Goal: Task Accomplishment & Management: Manage account settings

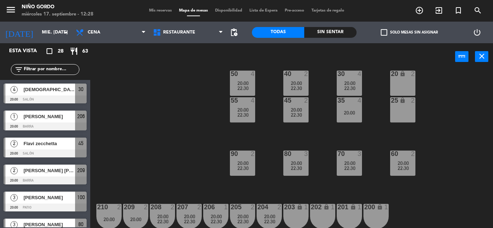
scroll to position [93, 0]
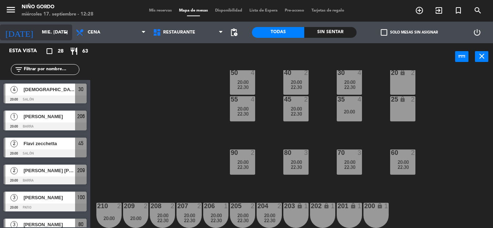
click at [44, 30] on input "mié. [DATE]" at bounding box center [68, 32] width 61 height 12
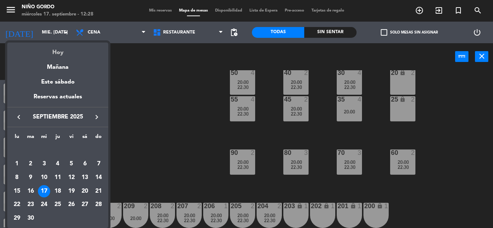
click at [57, 47] on div "Hoy" at bounding box center [57, 50] width 101 height 15
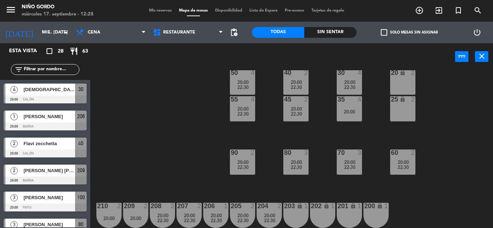
click at [290, 162] on div "20:00" at bounding box center [295, 162] width 25 height 5
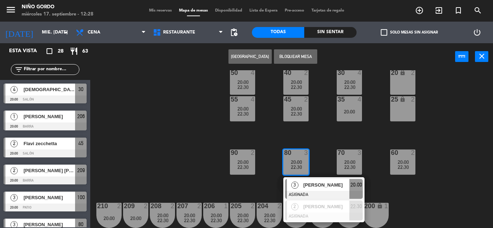
drag, startPoint x: 166, startPoint y: 106, endPoint x: 158, endPoint y: 104, distance: 8.3
click at [162, 103] on div "105 lock 5 104 lock 4 103 2 20:00 V1 lock 2 V3 lock 2 V9 lock 2 V5 lock 2 V7 lo…" at bounding box center [294, 149] width 398 height 158
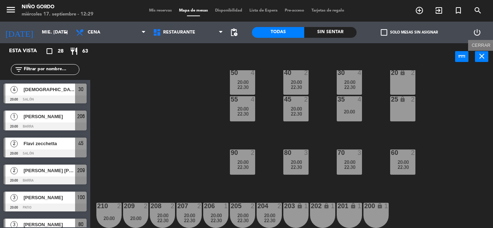
click at [482, 59] on icon "close" at bounding box center [481, 56] width 9 height 9
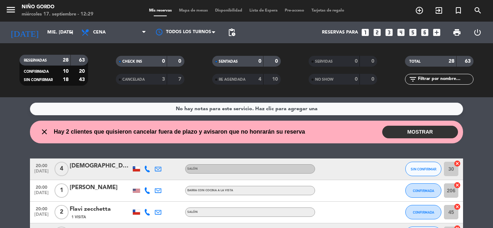
click at [426, 124] on div "close Hay 2 clientes que quisieron cancelar fuera de plazo y avisaron que no ho…" at bounding box center [246, 132] width 433 height 23
drag, startPoint x: 430, startPoint y: 132, endPoint x: 431, endPoint y: 137, distance: 5.3
click at [430, 132] on button "MOSTRAR" at bounding box center [420, 132] width 76 height 13
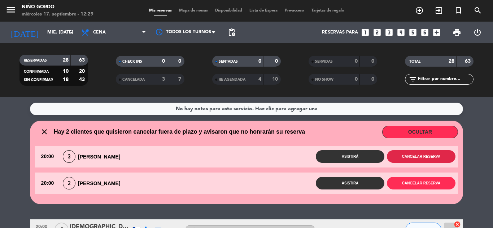
click at [433, 154] on button "Cancelar reserva" at bounding box center [421, 156] width 69 height 13
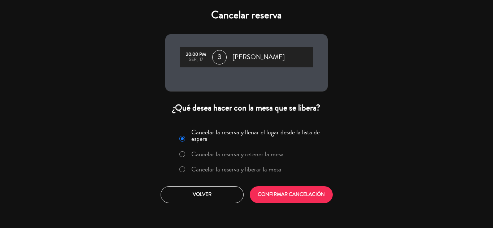
drag, startPoint x: 278, startPoint y: 171, endPoint x: 298, endPoint y: 193, distance: 29.6
click at [278, 171] on label "Cancelar la reserva y liberar la mesa" at bounding box center [236, 169] width 90 height 6
click at [301, 196] on button "CONFIRMAR CANCELACIÓN" at bounding box center [291, 195] width 83 height 17
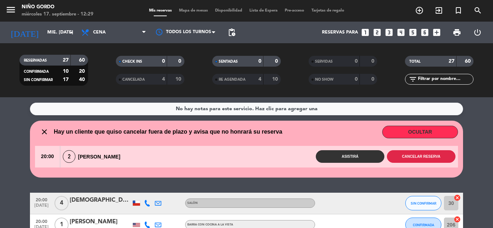
click at [411, 156] on button "Cancelar reserva" at bounding box center [421, 156] width 69 height 13
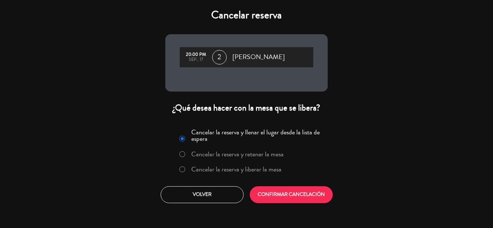
drag, startPoint x: 254, startPoint y: 170, endPoint x: 261, endPoint y: 176, distance: 8.7
click at [254, 171] on label "Cancelar la reserva y liberar la mesa" at bounding box center [236, 169] width 90 height 6
click at [279, 194] on button "CONFIRMAR CANCELACIÓN" at bounding box center [291, 195] width 83 height 17
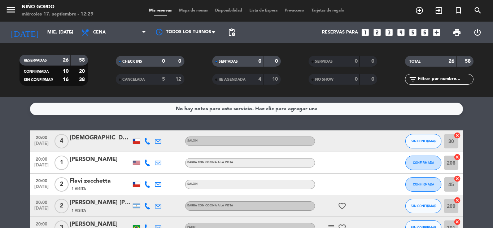
click at [185, 9] on div "Mis reservas Mapa de mesas Disponibilidad Lista de Espera Pre-acceso Tarjetas d…" at bounding box center [246, 11] width 202 height 6
click at [190, 13] on div "Mis reservas Mapa de mesas Disponibilidad Lista de Espera Pre-acceso Tarjetas d…" at bounding box center [246, 11] width 202 height 6
click at [189, 10] on span "Mapa de mesas" at bounding box center [193, 11] width 36 height 4
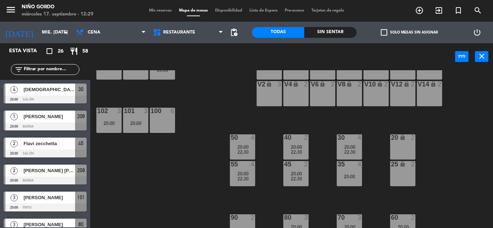
scroll to position [93, 0]
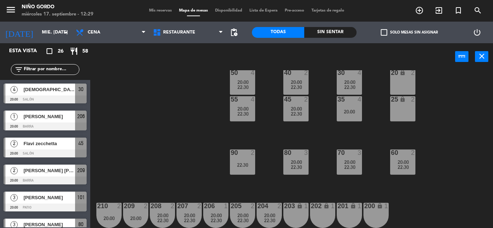
click at [13, 10] on icon "menu" at bounding box center [10, 9] width 11 height 11
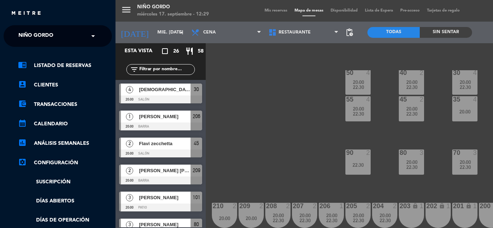
click at [34, 36] on span "Niño Gordo" at bounding box center [35, 35] width 35 height 15
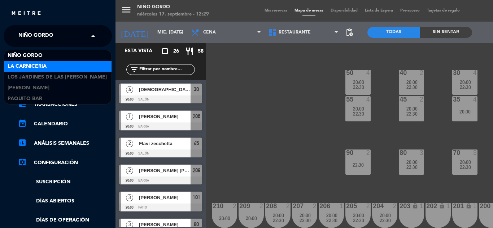
click at [48, 63] on div "La Carniceria" at bounding box center [58, 66] width 108 height 11
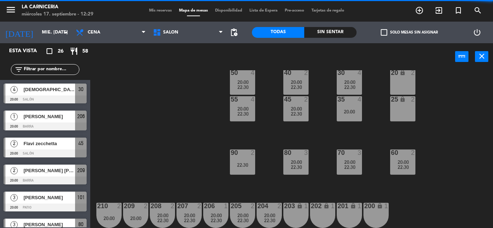
scroll to position [67, 0]
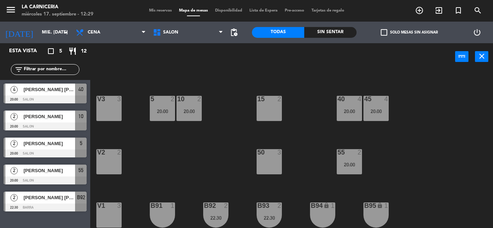
click at [155, 11] on span "Mis reservas" at bounding box center [160, 11] width 30 height 4
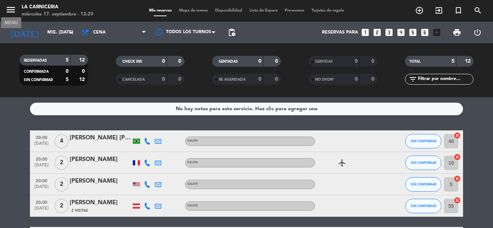
click at [13, 9] on icon "menu" at bounding box center [10, 9] width 11 height 11
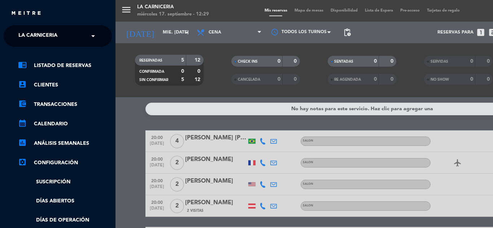
click at [57, 42] on span "La Carniceria" at bounding box center [37, 35] width 39 height 15
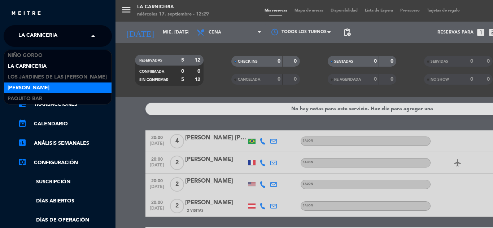
click at [75, 86] on div "[PERSON_NAME]" at bounding box center [58, 88] width 108 height 11
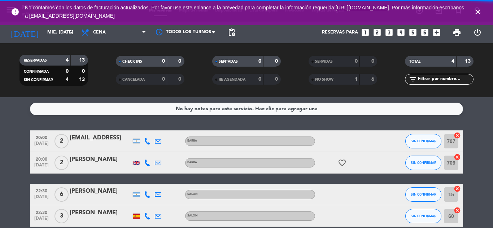
click at [477, 12] on icon "close" at bounding box center [477, 12] width 9 height 9
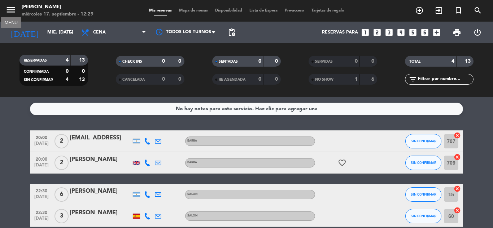
click at [9, 15] on icon "menu" at bounding box center [10, 9] width 11 height 11
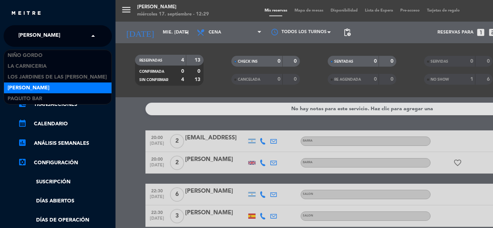
drag, startPoint x: 31, startPoint y: 33, endPoint x: 35, endPoint y: 35, distance: 4.5
click at [32, 32] on span "[PERSON_NAME]" at bounding box center [39, 35] width 42 height 15
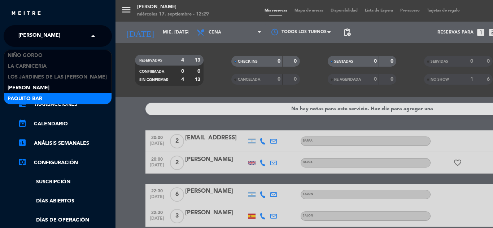
click at [57, 98] on div "Paquito Bar" at bounding box center [58, 98] width 108 height 11
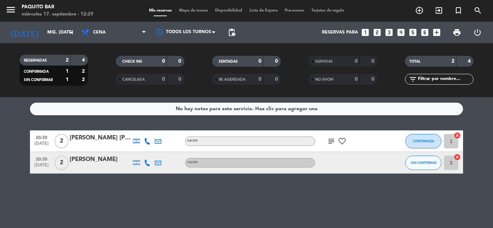
click at [334, 141] on icon "subject" at bounding box center [331, 141] width 9 height 9
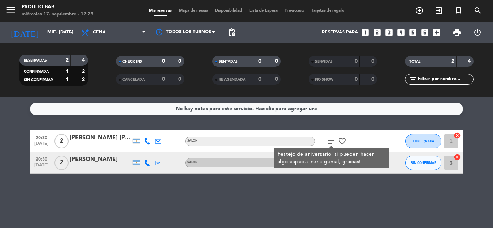
click at [334, 142] on icon "subject" at bounding box center [331, 141] width 9 height 9
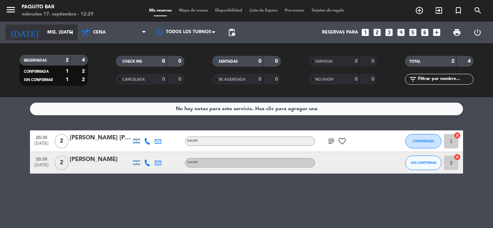
click at [53, 32] on input "mié. [DATE]" at bounding box center [74, 32] width 61 height 12
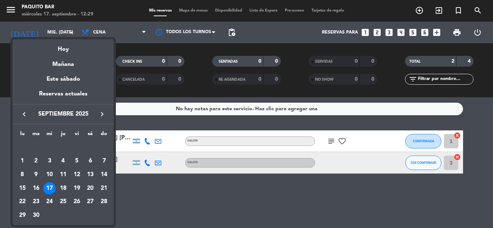
click at [61, 45] on div "Hoy" at bounding box center [63, 46] width 101 height 15
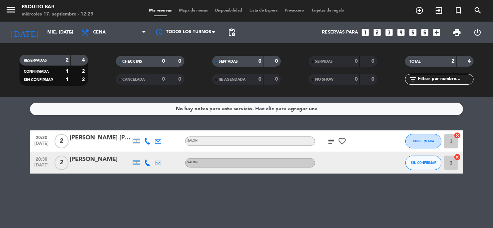
click at [65, 24] on div "[DATE] mié. [DATE] arrow_drop_down" at bounding box center [41, 33] width 72 height 22
click at [64, 25] on div "[DATE] mié. [DATE] arrow_drop_down" at bounding box center [41, 33] width 72 height 22
click at [63, 29] on input "mié. [DATE]" at bounding box center [74, 32] width 61 height 12
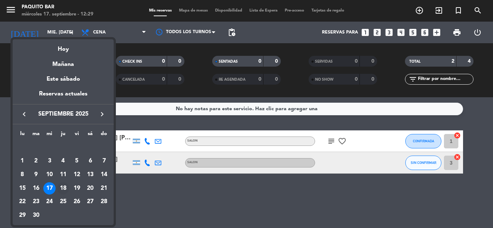
click at [63, 186] on div "18" at bounding box center [63, 189] width 12 height 12
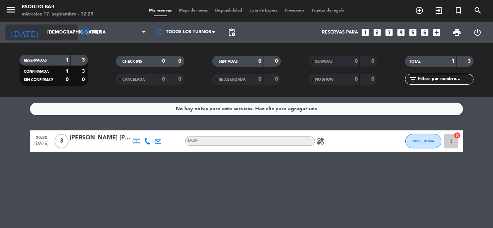
click at [61, 31] on input "[DEMOGRAPHIC_DATA] [DATE]" at bounding box center [74, 32] width 61 height 12
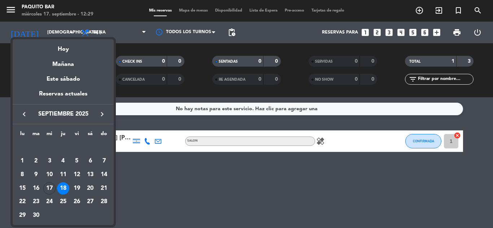
click at [80, 186] on div "19" at bounding box center [77, 189] width 12 height 12
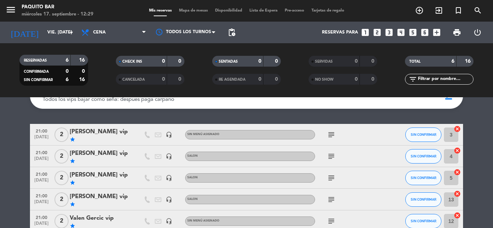
scroll to position [107, 0]
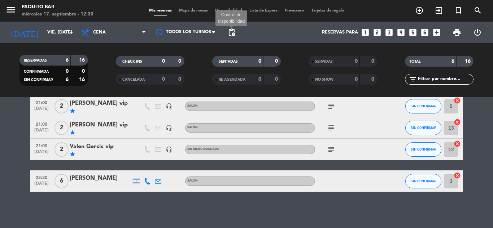
click at [231, 33] on span "pending_actions" at bounding box center [231, 32] width 9 height 9
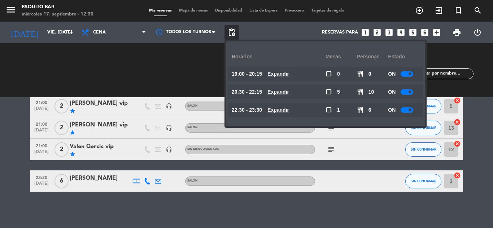
click at [407, 110] on div at bounding box center [406, 110] width 13 height 5
click at [294, 198] on div "Ocultar nota Notas para cena info_outline Todos los vips bajar como seña: despu…" at bounding box center [246, 162] width 493 height 131
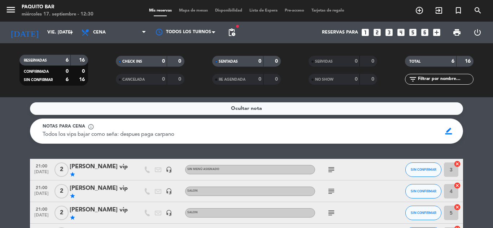
scroll to position [0, 0]
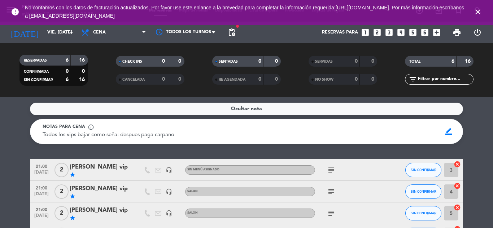
click at [479, 14] on icon "close" at bounding box center [477, 12] width 9 height 9
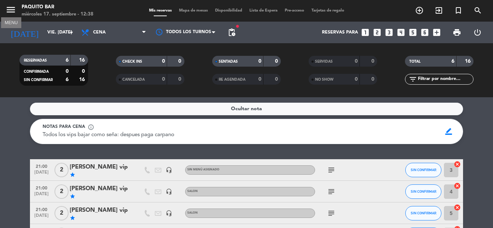
click at [13, 9] on icon "menu" at bounding box center [10, 9] width 11 height 11
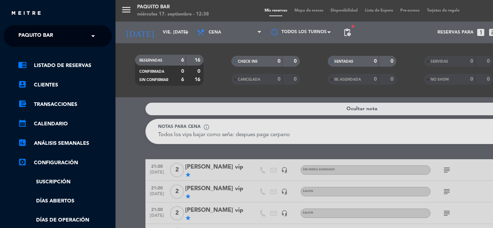
click at [34, 31] on span "Paquito Bar" at bounding box center [35, 35] width 35 height 15
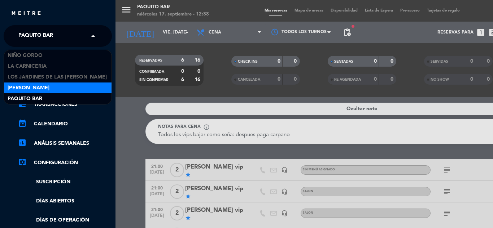
click at [49, 88] on span "[PERSON_NAME]" at bounding box center [29, 88] width 42 height 8
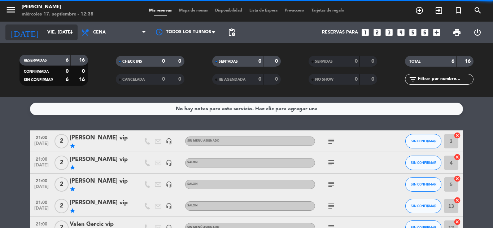
drag, startPoint x: 64, startPoint y: 28, endPoint x: 67, endPoint y: 30, distance: 4.4
click at [67, 30] on div "[DATE] vie. [DATE] arrow_drop_down" at bounding box center [41, 33] width 72 height 16
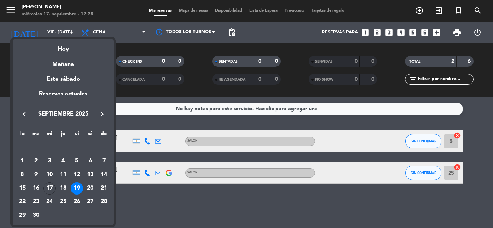
click at [181, 8] on div at bounding box center [246, 114] width 493 height 228
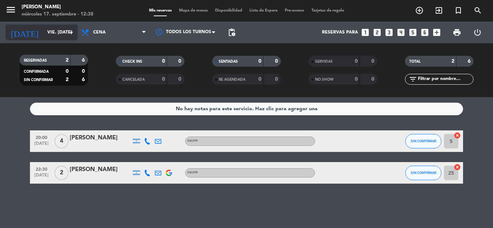
click at [60, 35] on input "vie. [DATE]" at bounding box center [74, 32] width 61 height 12
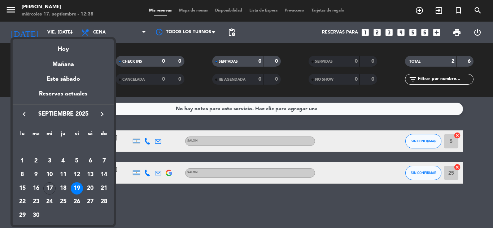
click at [65, 61] on div "Mañana" at bounding box center [63, 61] width 101 height 15
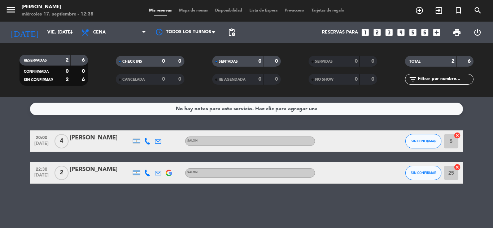
type input "[DEMOGRAPHIC_DATA] [DATE]"
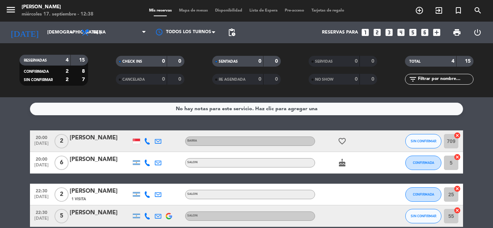
click at [188, 9] on span "Mapa de mesas" at bounding box center [193, 11] width 36 height 4
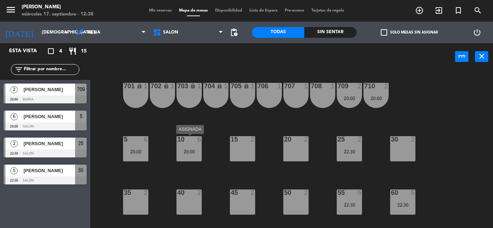
click at [194, 148] on div "10 6 20:00" at bounding box center [188, 148] width 25 height 25
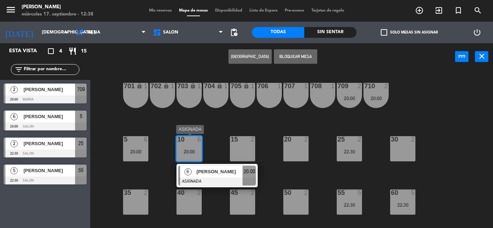
click at [219, 175] on span "[PERSON_NAME]" at bounding box center [219, 172] width 46 height 8
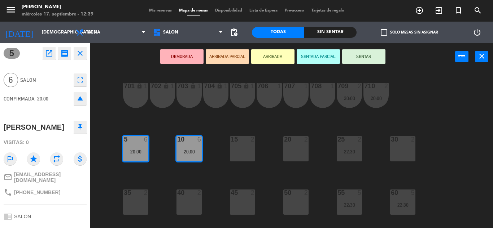
click at [219, 172] on div "701 lock 1 702 lock 1 703 lock 1 704 lock 1 705 lock 1 706 1 707 1 708 1 709 2 …" at bounding box center [294, 149] width 398 height 158
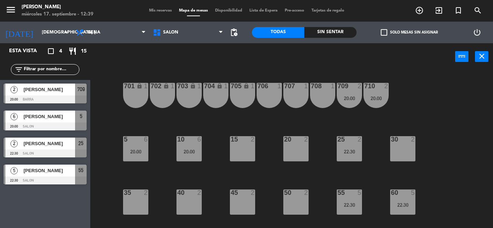
click at [189, 154] on div "20:00" at bounding box center [188, 151] width 25 height 5
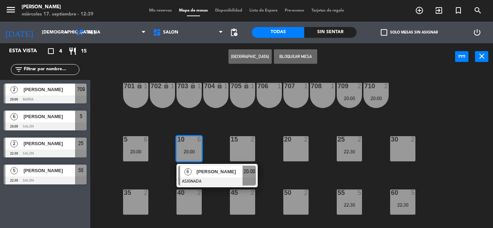
click at [206, 173] on span "[PERSON_NAME]" at bounding box center [219, 172] width 46 height 8
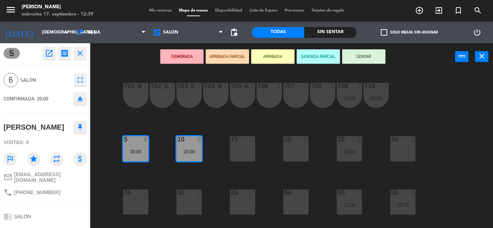
click at [251, 146] on div "15 2" at bounding box center [242, 148] width 25 height 25
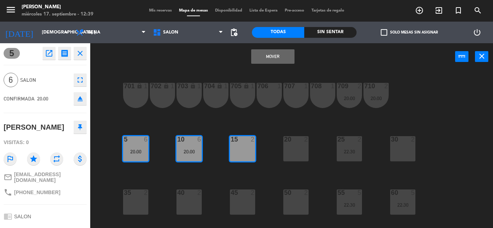
click at [79, 97] on icon "eject" at bounding box center [80, 99] width 9 height 9
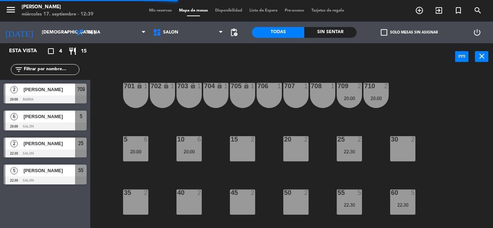
click at [65, 122] on div "[PERSON_NAME]" at bounding box center [49, 117] width 52 height 12
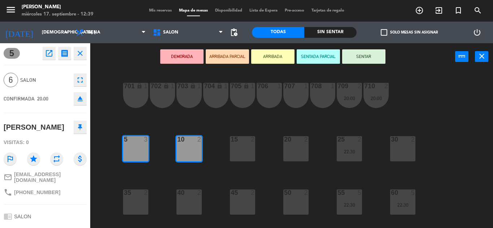
click at [239, 140] on div at bounding box center [242, 139] width 12 height 6
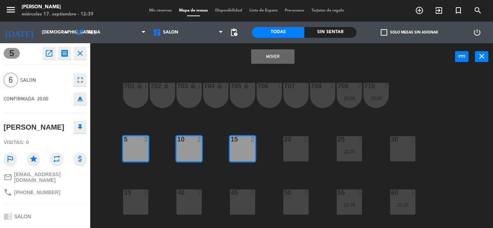
click at [253, 123] on div "701 lock 1 702 lock 1 703 lock 1 704 lock 1 705 lock 1 706 1 707 1 708 1 709 2 …" at bounding box center [294, 149] width 398 height 158
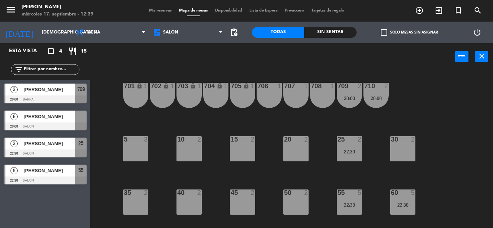
click at [62, 120] on div "6 [PERSON_NAME] 20:00 SALON" at bounding box center [45, 120] width 90 height 27
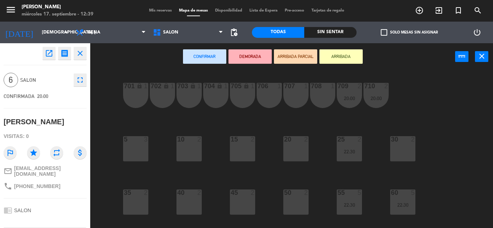
drag, startPoint x: 126, startPoint y: 146, endPoint x: 150, endPoint y: 152, distance: 25.3
click at [126, 146] on div "5 3" at bounding box center [135, 148] width 25 height 25
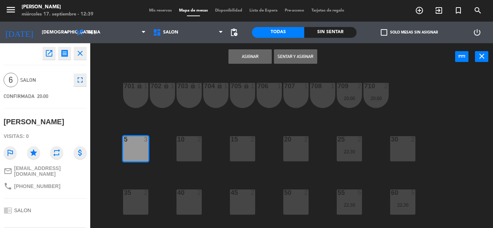
drag, startPoint x: 190, startPoint y: 146, endPoint x: 196, endPoint y: 146, distance: 5.4
click at [191, 145] on div "10 2" at bounding box center [188, 148] width 25 height 25
click at [243, 146] on div "15 2" at bounding box center [242, 148] width 25 height 25
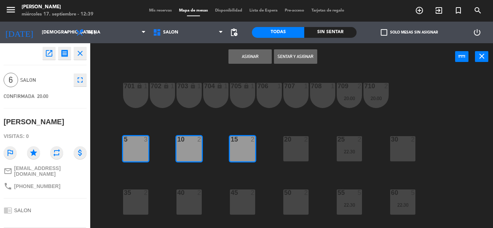
click at [253, 47] on div "Asignar Sentar y Asignar power_input close" at bounding box center [272, 56] width 365 height 27
click at [258, 53] on button "Asignar" at bounding box center [249, 56] width 43 height 14
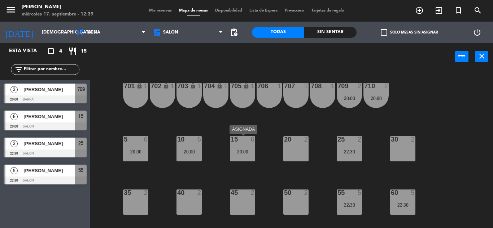
click at [246, 155] on div "15 6 20:00" at bounding box center [242, 148] width 25 height 25
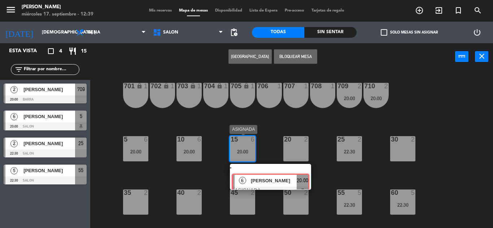
click at [255, 162] on div "15 6 20:00 6 [PERSON_NAME] ASIGNADA 20:00" at bounding box center [242, 148] width 25 height 25
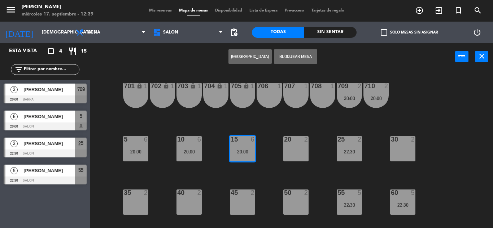
drag, startPoint x: 207, startPoint y: 175, endPoint x: 211, endPoint y: 170, distance: 6.9
click at [208, 173] on div "701 lock 1 702 lock 1 703 lock 1 704 lock 1 705 lock 1 706 1 707 1 708 1 709 2 …" at bounding box center [294, 149] width 398 height 158
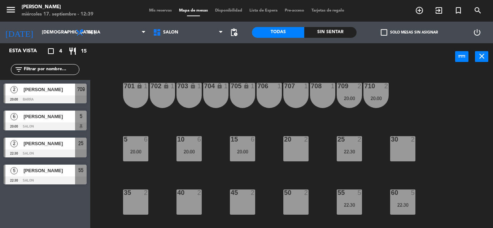
click at [197, 151] on div "20:00" at bounding box center [188, 151] width 25 height 5
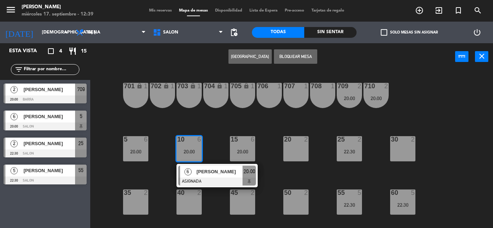
click at [215, 174] on span "[PERSON_NAME]" at bounding box center [219, 172] width 46 height 8
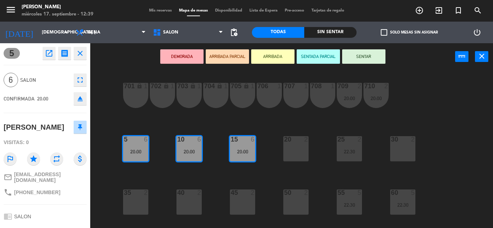
click at [77, 81] on icon "fullscreen" at bounding box center [80, 80] width 9 height 9
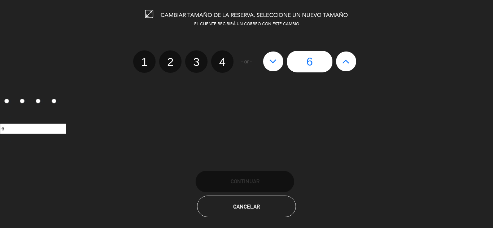
click at [352, 63] on button at bounding box center [346, 61] width 20 height 19
type input "7"
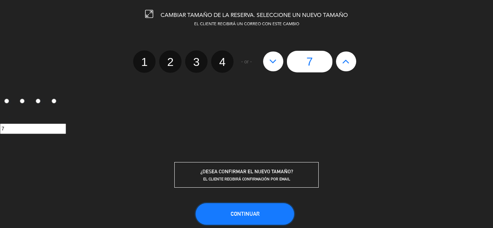
click at [263, 214] on button "Continuar" at bounding box center [245, 214] width 98 height 22
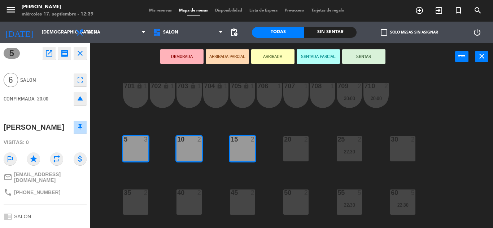
click at [113, 144] on div "701 lock 1 702 lock 1 703 lock 1 704 lock 1 705 lock 1 706 1 707 1 708 1 709 2 …" at bounding box center [294, 149] width 398 height 158
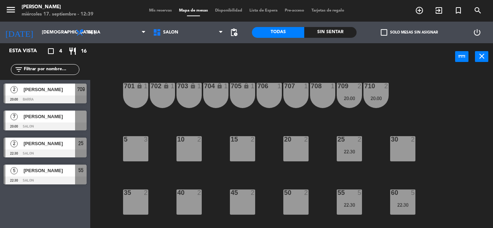
click at [65, 121] on div "[PERSON_NAME]" at bounding box center [49, 117] width 52 height 12
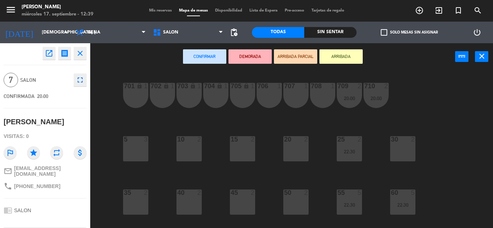
click at [131, 144] on div "5 3" at bounding box center [135, 148] width 25 height 25
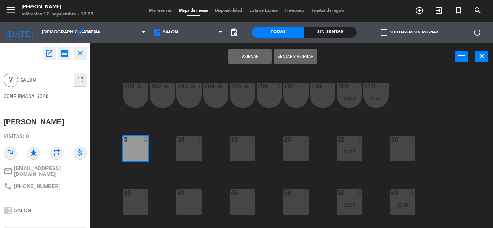
drag, startPoint x: 183, startPoint y: 145, endPoint x: 188, endPoint y: 145, distance: 5.5
click at [183, 145] on div "10 2" at bounding box center [188, 148] width 25 height 25
drag, startPoint x: 246, startPoint y: 143, endPoint x: 247, endPoint y: 132, distance: 11.2
click at [246, 143] on div at bounding box center [242, 139] width 12 height 6
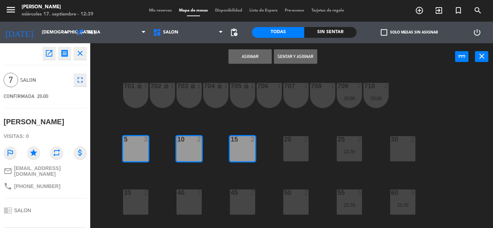
click at [252, 49] on div "Asignar Sentar y Asignar power_input close" at bounding box center [272, 56] width 365 height 27
click at [252, 49] on button "Asignar" at bounding box center [249, 56] width 43 height 14
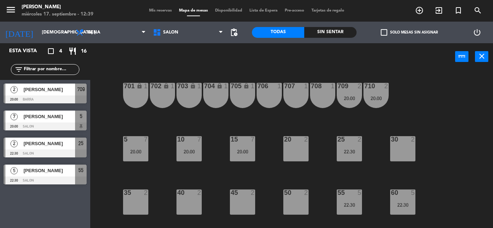
click at [62, 125] on div at bounding box center [45, 127] width 83 height 8
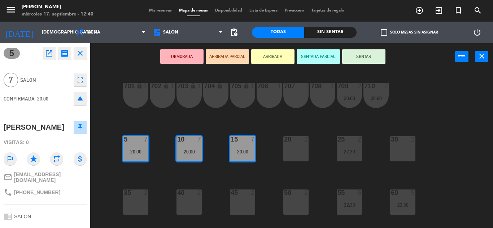
click at [122, 115] on div "701 lock 1 702 lock 1 703 lock 1 704 lock 1 705 lock 1 706 1 707 1 708 1 709 2 …" at bounding box center [294, 149] width 398 height 158
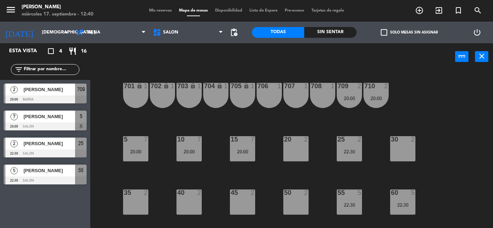
click at [221, 166] on div "701 lock 1 702 lock 1 703 lock 1 704 lock 1 705 lock 1 706 1 707 1 708 1 709 2 …" at bounding box center [294, 149] width 398 height 158
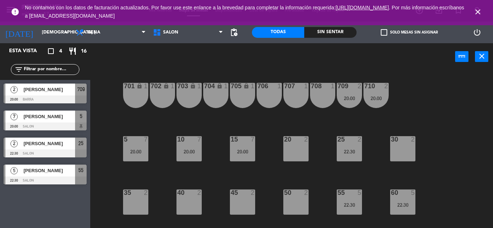
click at [474, 12] on icon "close" at bounding box center [477, 12] width 9 height 9
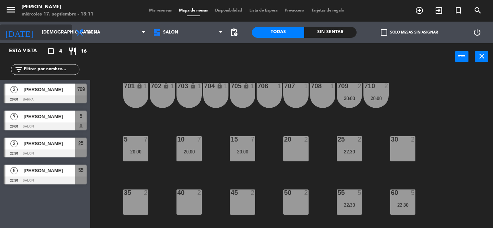
click at [54, 36] on input "[DEMOGRAPHIC_DATA] [DATE]" at bounding box center [68, 32] width 61 height 12
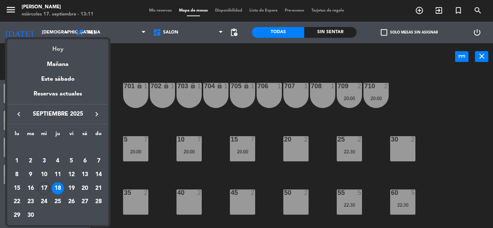
click at [58, 47] on div "Hoy" at bounding box center [57, 46] width 101 height 15
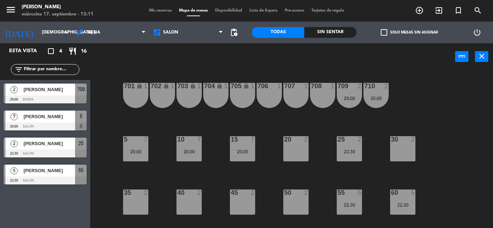
type input "mié. [DATE]"
click at [14, 10] on icon "menu" at bounding box center [10, 9] width 11 height 11
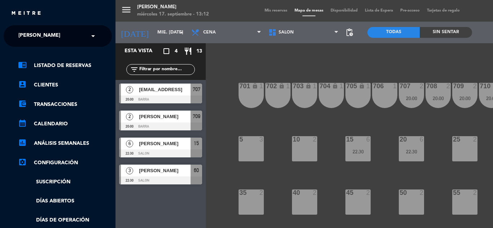
click at [36, 36] on span "[PERSON_NAME]" at bounding box center [39, 35] width 42 height 15
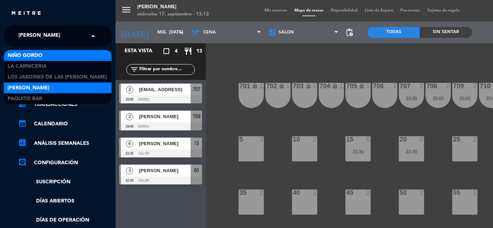
click at [45, 53] on div "Niño Gordo" at bounding box center [58, 55] width 108 height 11
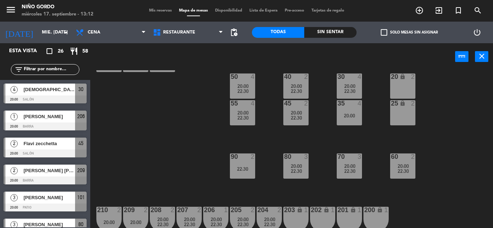
scroll to position [93, 0]
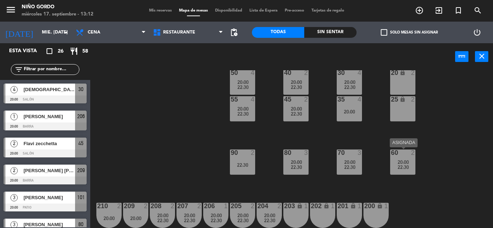
click at [401, 164] on span "20:00" at bounding box center [403, 162] width 11 height 6
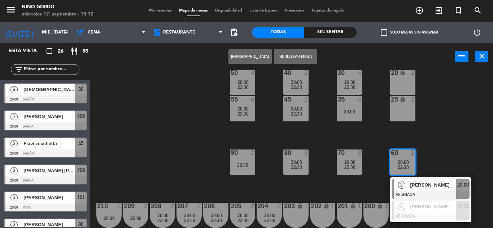
click at [427, 188] on span "[PERSON_NAME]" at bounding box center [433, 185] width 46 height 8
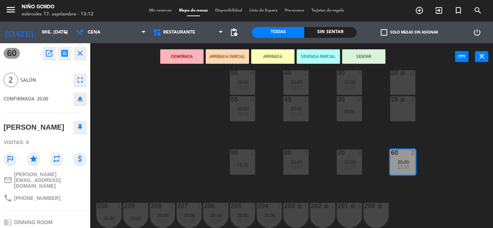
click at [46, 194] on div "phone [PHONE_NUMBER]" at bounding box center [32, 198] width 57 height 9
click at [45, 194] on div "phone [PHONE_NUMBER]" at bounding box center [32, 198] width 57 height 9
copy div "phone"
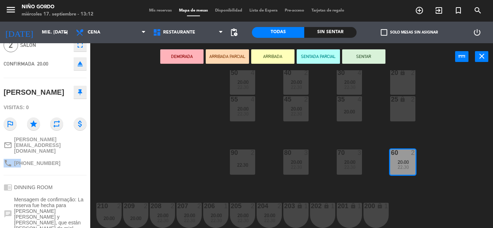
scroll to position [0, 0]
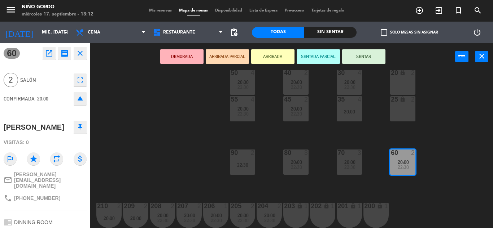
click at [46, 124] on div "[PERSON_NAME]" at bounding box center [34, 128] width 61 height 12
copy div "[PERSON_NAME]"
click at [136, 127] on div "105 lock 5 104 lock 4 103 2 20:00 V1 lock 2 V3 lock 2 V9 lock 2 V5 lock 2 V7 lo…" at bounding box center [294, 149] width 398 height 158
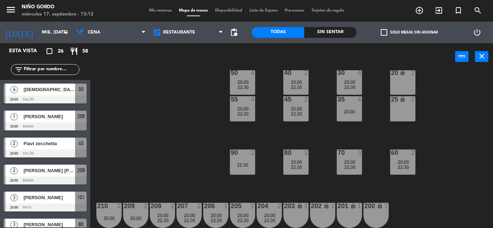
click at [347, 162] on span "20:00" at bounding box center [349, 162] width 11 height 6
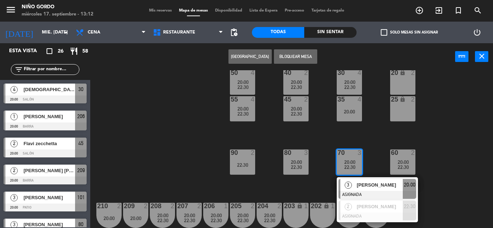
click at [374, 182] on span "[PERSON_NAME]" at bounding box center [379, 185] width 46 height 8
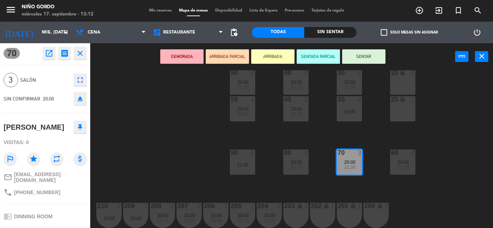
click at [36, 188] on div "phone [PHONE_NUMBER]" at bounding box center [32, 192] width 57 height 9
copy div "phone"
click at [20, 125] on div "[PERSON_NAME]" at bounding box center [34, 128] width 61 height 12
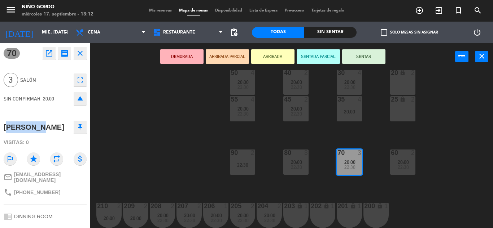
click at [20, 125] on div "[PERSON_NAME]" at bounding box center [34, 128] width 61 height 12
copy div "[PERSON_NAME]"
click at [157, 95] on div "105 lock 5 104 lock 4 103 2 20:00 V1 lock 2 V3 lock 2 V9 lock 2 V5 lock 2 V7 lo…" at bounding box center [294, 149] width 398 height 158
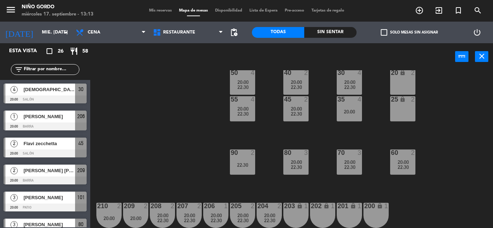
click at [301, 163] on span "20:00" at bounding box center [296, 162] width 11 height 6
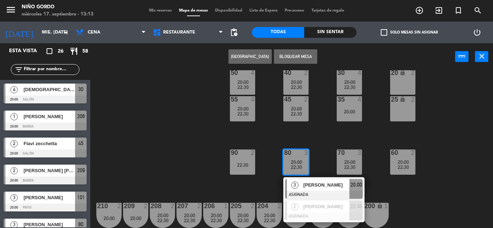
click at [320, 184] on span "[PERSON_NAME]" at bounding box center [326, 185] width 46 height 8
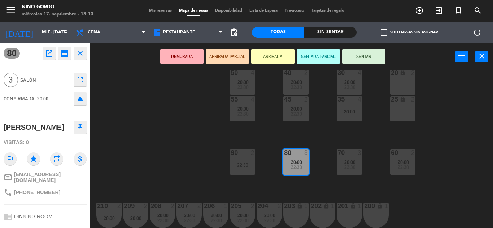
click at [45, 199] on div "phone [PHONE_NUMBER]" at bounding box center [45, 193] width 83 height 14
copy div "phone"
click at [10, 130] on div "[PERSON_NAME]" at bounding box center [34, 128] width 61 height 12
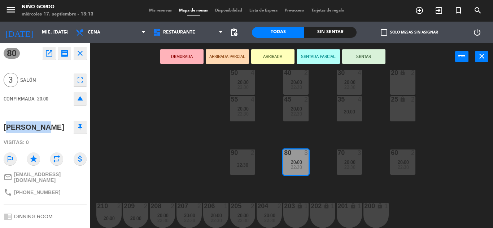
click at [10, 130] on div "[PERSON_NAME]" at bounding box center [34, 128] width 61 height 12
copy div "[PERSON_NAME]"
click at [183, 130] on div "105 lock 5 104 lock 4 103 2 20:00 V1 lock 2 V3 lock 2 V9 lock 2 V5 lock 2 V7 lo…" at bounding box center [294, 149] width 398 height 158
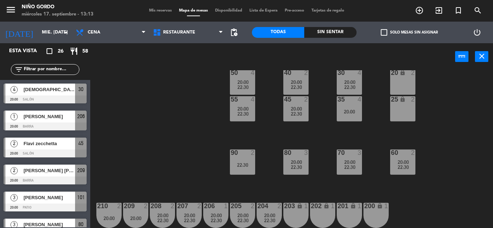
click at [245, 161] on div "90 2 22:30" at bounding box center [242, 162] width 25 height 25
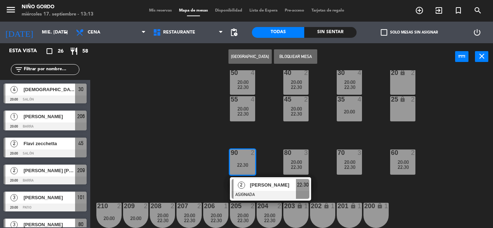
click at [203, 152] on div "105 lock 5 104 lock 4 103 2 20:00 V1 lock 2 V3 lock 2 V9 lock 2 V5 lock 2 V7 lo…" at bounding box center [294, 149] width 398 height 158
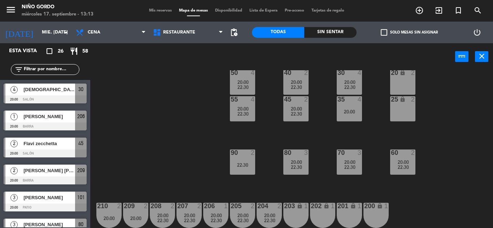
click at [350, 88] on span "22:30" at bounding box center [349, 87] width 11 height 6
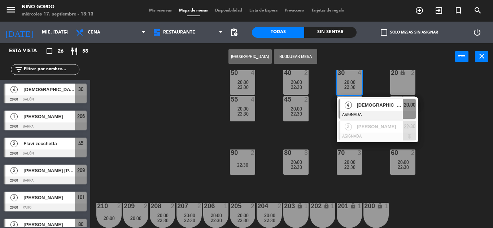
click at [375, 100] on div "[DEMOGRAPHIC_DATA][PERSON_NAME]" at bounding box center [379, 105] width 47 height 12
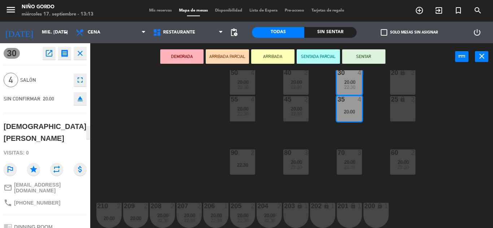
click at [38, 199] on div "phone [PHONE_NUMBER]" at bounding box center [32, 203] width 57 height 9
copy div "phone"
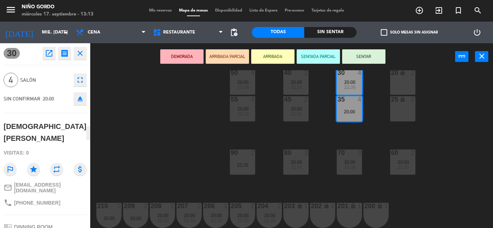
click at [45, 120] on div "[DEMOGRAPHIC_DATA][PERSON_NAME]" at bounding box center [45, 132] width 83 height 28
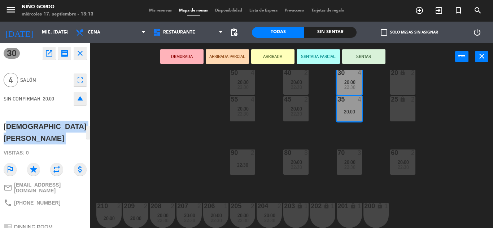
click at [45, 120] on div "[DEMOGRAPHIC_DATA][PERSON_NAME]" at bounding box center [45, 132] width 83 height 28
copy div "[DEMOGRAPHIC_DATA][PERSON_NAME]"
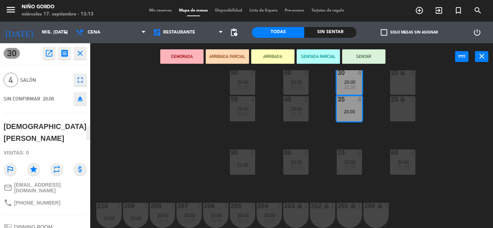
click at [180, 119] on div "105 lock 5 104 lock 4 103 2 20:00 V1 lock 2 V3 lock 2 V9 lock 2 V5 lock 2 V7 lo…" at bounding box center [294, 149] width 398 height 158
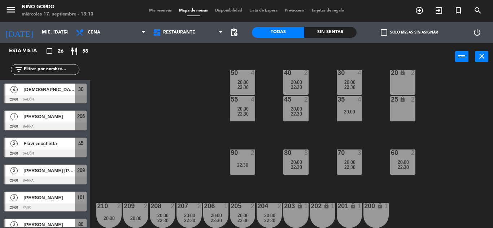
click at [303, 82] on div "20:00" at bounding box center [295, 82] width 25 height 5
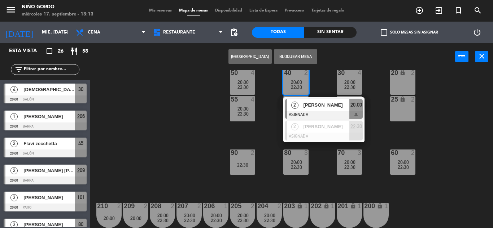
click at [324, 101] on span "[PERSON_NAME]" at bounding box center [326, 105] width 46 height 8
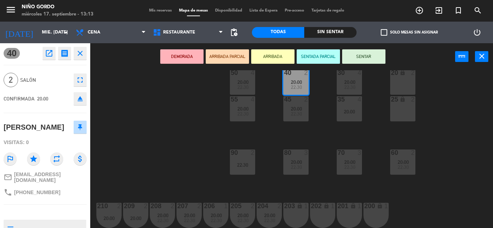
click at [38, 196] on span "[PHONE_NUMBER]" at bounding box center [37, 193] width 46 height 6
copy div "phone"
click at [22, 127] on div "[PERSON_NAME]" at bounding box center [34, 128] width 61 height 12
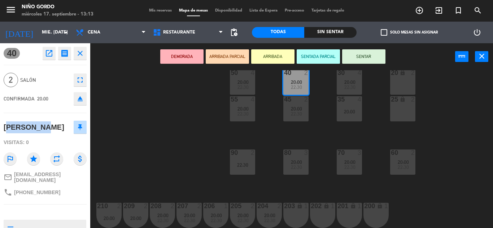
click at [22, 127] on div "[PERSON_NAME]" at bounding box center [34, 128] width 61 height 12
copy div "[PERSON_NAME]"
click at [192, 124] on div "105 lock 5 104 lock 4 103 2 20:00 V1 lock 2 V3 lock 2 V9 lock 2 V5 lock 2 V7 lo…" at bounding box center [294, 149] width 398 height 158
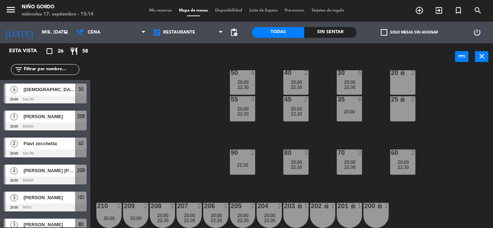
click at [291, 106] on div "45 2 20:00 22:30" at bounding box center [295, 108] width 25 height 25
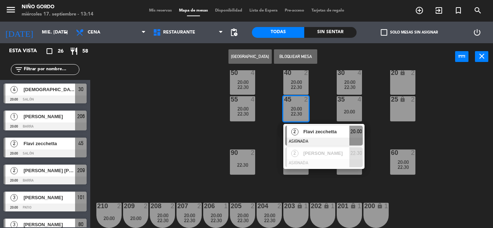
click at [316, 137] on div "Flavi zecchetta" at bounding box center [325, 132] width 47 height 12
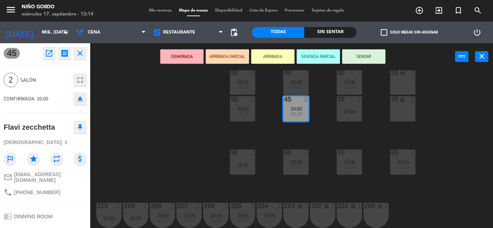
click at [34, 191] on span "[PHONE_NUMBER]" at bounding box center [37, 193] width 46 height 6
click at [36, 137] on div "[DEMOGRAPHIC_DATA]: 1" at bounding box center [45, 142] width 83 height 13
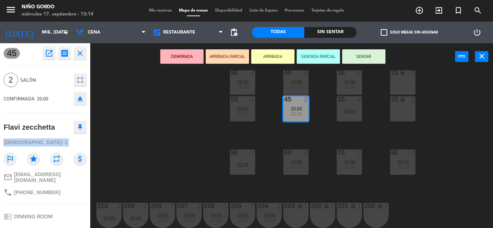
click at [36, 137] on div "[DEMOGRAPHIC_DATA]: 1" at bounding box center [45, 142] width 83 height 13
click at [35, 124] on div "Flavi zecchetta" at bounding box center [29, 128] width 51 height 12
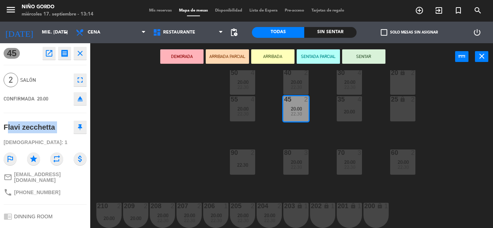
click at [35, 124] on div "Flavi zecchetta" at bounding box center [29, 128] width 51 height 12
click at [146, 106] on div "105 lock 5 104 lock 4 103 2 20:00 V1 lock 2 V3 lock 2 V9 lock 2 V5 lock 2 V7 lo…" at bounding box center [294, 149] width 398 height 158
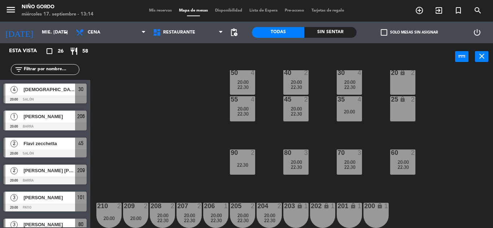
click at [258, 78] on div "105 lock 5 104 lock 4 103 2 20:00 V1 lock 2 V3 lock 2 V9 lock 2 V5 lock 2 V7 lo…" at bounding box center [294, 149] width 398 height 158
click at [239, 83] on span "20:00" at bounding box center [242, 82] width 11 height 6
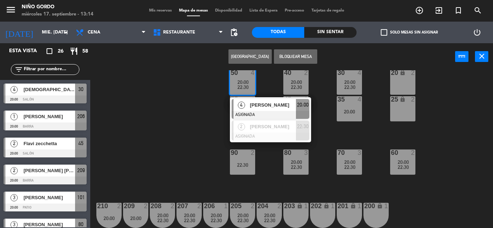
click at [269, 103] on span "[PERSON_NAME]" at bounding box center [273, 105] width 46 height 8
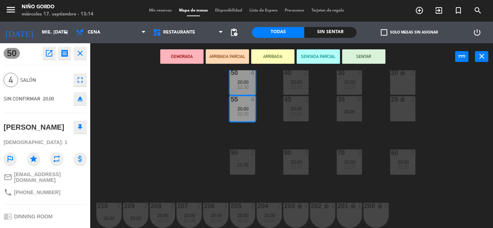
click at [39, 196] on span "[PHONE_NUMBER]" at bounding box center [37, 193] width 46 height 6
click at [47, 4] on div "Niño Gordo" at bounding box center [58, 7] width 72 height 7
click at [32, 127] on div "[PERSON_NAME]" at bounding box center [34, 128] width 61 height 12
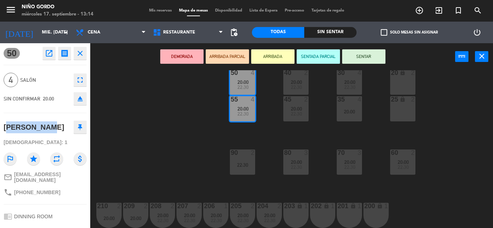
click at [32, 127] on div "[PERSON_NAME]" at bounding box center [34, 128] width 61 height 12
click at [153, 100] on div "105 lock 5 104 lock 4 103 2 20:00 V1 lock 2 V3 lock 2 V9 lock 2 V5 lock 2 V7 lo…" at bounding box center [294, 149] width 398 height 158
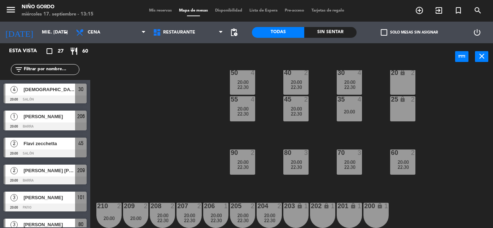
click at [179, 108] on div "105 lock 5 104 lock 4 103 2 20:00 V1 lock 2 V3 lock 2 V9 lock 2 V5 lock 2 V7 lo…" at bounding box center [294, 149] width 398 height 158
click at [266, 211] on div "204 2 20:00 22:30" at bounding box center [268, 215] width 25 height 25
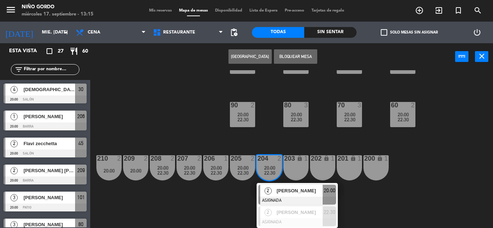
click at [273, 197] on div at bounding box center [297, 201] width 78 height 8
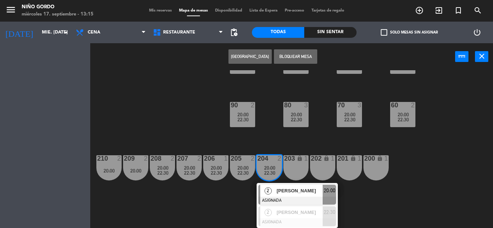
scroll to position [94, 0]
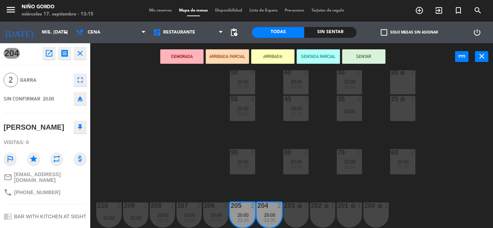
click at [33, 190] on span "[PHONE_NUMBER]" at bounding box center [37, 193] width 46 height 6
click at [35, 126] on div "[PERSON_NAME]" at bounding box center [34, 128] width 61 height 12
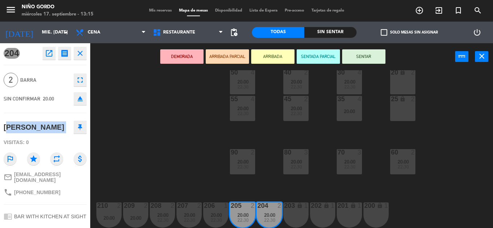
click at [35, 126] on div "[PERSON_NAME]" at bounding box center [34, 128] width 61 height 12
drag, startPoint x: 171, startPoint y: 113, endPoint x: 173, endPoint y: 116, distance: 3.9
click at [171, 113] on div "105 lock 5 104 lock 4 103 2 20:00 V1 lock 2 V3 lock 2 V9 lock 2 V5 lock 2 V7 lo…" at bounding box center [294, 149] width 398 height 158
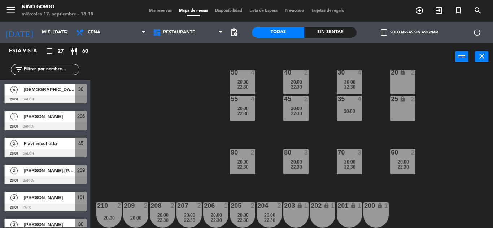
scroll to position [0, 0]
click at [211, 198] on div "105 lock 5 104 lock 4 103 2 20:00 V1 lock 2 V3 lock 2 V9 lock 2 V5 lock 2 V7 lo…" at bounding box center [294, 149] width 398 height 158
click at [212, 211] on div "206 1 20:00 22:30" at bounding box center [215, 215] width 25 height 25
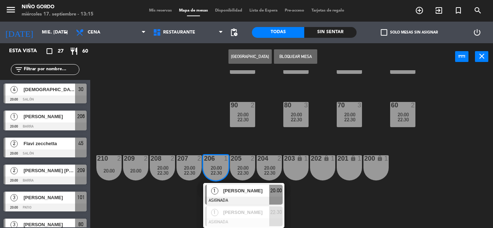
click at [223, 190] on span "[PERSON_NAME]" at bounding box center [246, 191] width 46 height 8
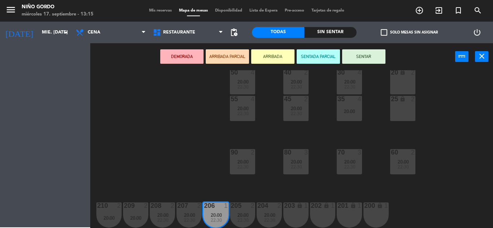
scroll to position [94, 0]
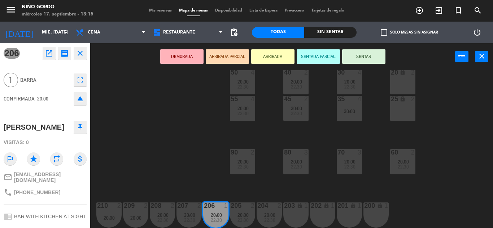
click at [31, 190] on span "[PHONE_NUMBER]" at bounding box center [37, 193] width 46 height 6
drag, startPoint x: 140, startPoint y: 138, endPoint x: 151, endPoint y: 154, distance: 20.0
click at [140, 138] on div "105 lock 5 104 lock 4 103 2 20:00 V1 lock 2 V3 lock 2 V9 lock 2 V5 lock 2 V7 lo…" at bounding box center [294, 149] width 398 height 158
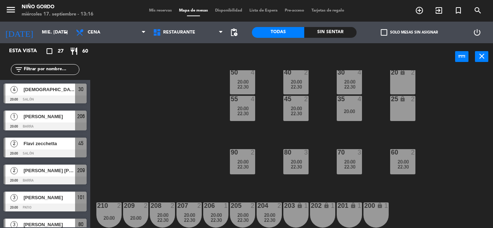
click at [197, 213] on div "20:00" at bounding box center [188, 215] width 25 height 5
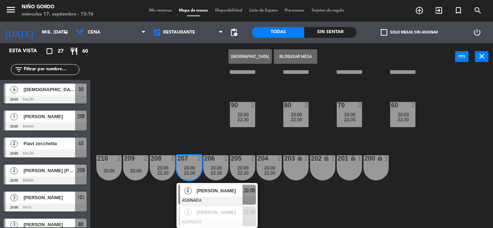
click at [207, 189] on span "[PERSON_NAME]" at bounding box center [219, 191] width 46 height 8
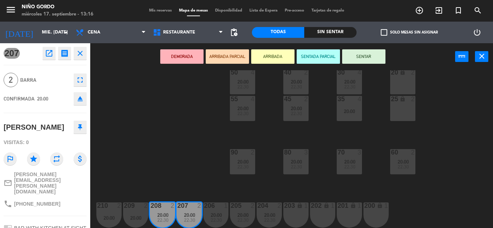
click at [40, 200] on div "phone [PHONE_NUMBER]" at bounding box center [32, 204] width 57 height 9
click at [37, 124] on div "[PERSON_NAME]" at bounding box center [34, 128] width 61 height 12
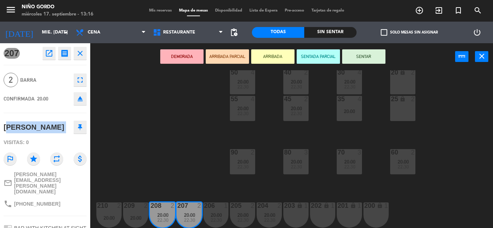
click at [37, 124] on div "[PERSON_NAME]" at bounding box center [34, 128] width 61 height 12
drag, startPoint x: 173, startPoint y: 109, endPoint x: 144, endPoint y: 169, distance: 66.2
click at [173, 110] on div "105 lock 5 104 lock 4 103 2 20:00 V1 lock 2 V3 lock 2 V9 lock 2 V5 lock 2 V7 lo…" at bounding box center [294, 149] width 398 height 158
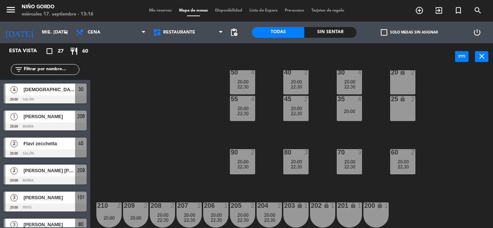
scroll to position [0, 0]
click at [137, 201] on div "105 lock 5 104 lock 4 103 2 20:00 V1 lock 2 V3 lock 2 V9 lock 2 V5 lock 2 V7 lo…" at bounding box center [294, 149] width 398 height 158
click at [139, 208] on div at bounding box center [136, 206] width 12 height 6
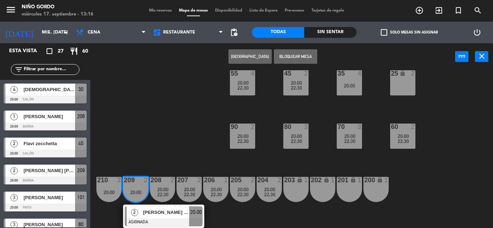
click at [140, 209] on div "2" at bounding box center [135, 213] width 16 height 12
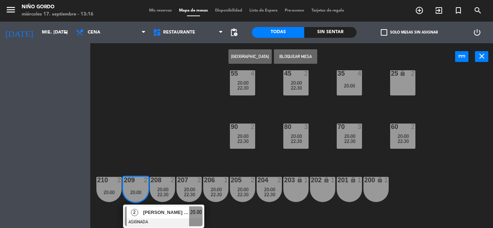
scroll to position [94, 0]
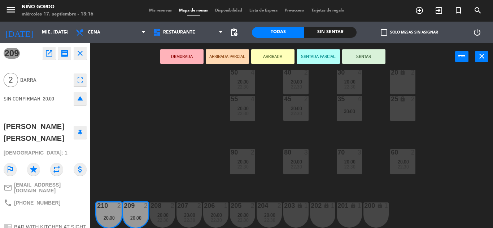
click at [37, 199] on div "phone [PHONE_NUMBER]" at bounding box center [32, 203] width 57 height 9
click at [51, 120] on div "[PERSON_NAME] [PERSON_NAME]" at bounding box center [45, 132] width 83 height 28
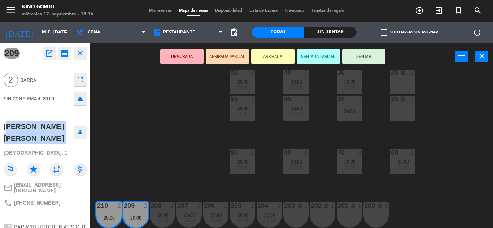
click at [51, 120] on div "[PERSON_NAME] [PERSON_NAME]" at bounding box center [45, 132] width 83 height 28
click at [215, 154] on div "105 lock 5 104 lock 4 103 2 20:00 V1 lock 2 V3 lock 2 V9 lock 2 V5 lock 2 V7 lo…" at bounding box center [294, 149] width 398 height 158
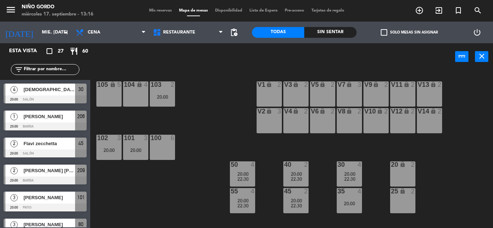
scroll to position [0, 0]
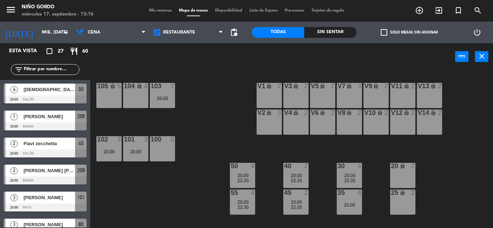
click at [214, 154] on div "105 lock 5 104 lock 4 103 2 20:00 V1 lock 2 V3 lock 2 V9 lock 2 V5 lock 2 V7 lo…" at bounding box center [294, 149] width 398 height 158
click at [205, 128] on div "105 lock 5 104 lock 4 103 2 20:00 V1 lock 2 V3 lock 2 V9 lock 2 V5 lock 2 V7 lo…" at bounding box center [294, 149] width 398 height 158
click at [172, 98] on div "20:00" at bounding box center [162, 98] width 25 height 5
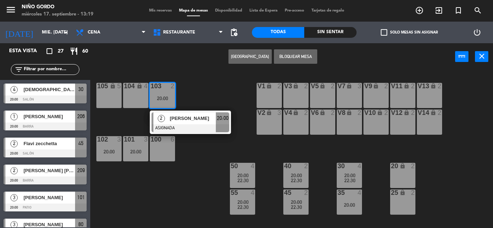
click at [189, 118] on span "[PERSON_NAME]" at bounding box center [193, 119] width 46 height 8
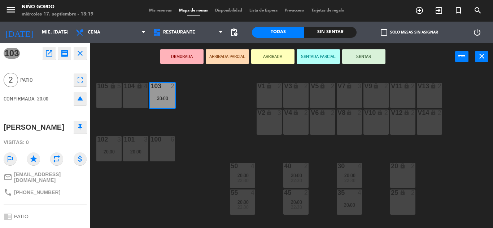
click at [27, 190] on span "[PHONE_NUMBER]" at bounding box center [37, 193] width 46 height 6
click at [192, 84] on div "105 lock 5 104 lock 4 103 2 20:00 V1 lock 2 V3 lock 2 V9 lock 2 V5 lock 2 V7 lo…" at bounding box center [294, 149] width 398 height 158
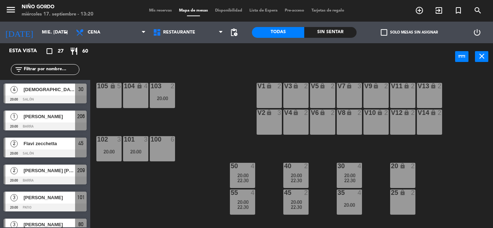
click at [137, 155] on div "101 3 20:00" at bounding box center [135, 148] width 25 height 25
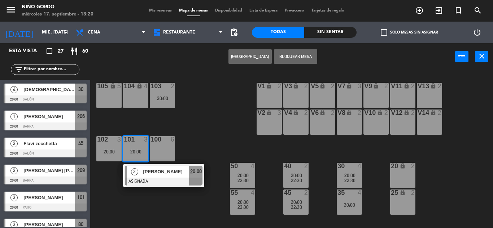
click at [147, 169] on span "[PERSON_NAME]" at bounding box center [166, 172] width 46 height 8
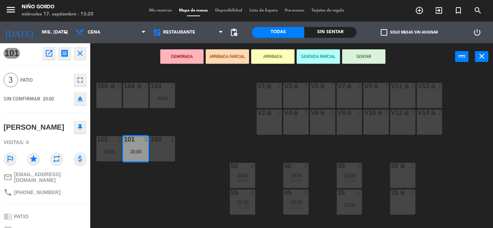
click at [30, 190] on span "[PHONE_NUMBER]" at bounding box center [37, 193] width 46 height 6
click at [40, 126] on div "[PERSON_NAME]" at bounding box center [34, 128] width 61 height 12
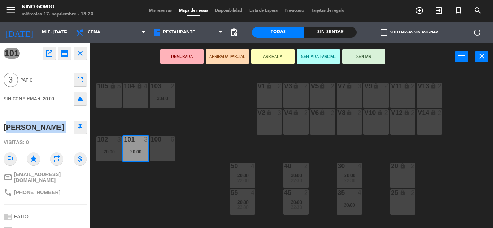
click at [40, 126] on div "[PERSON_NAME]" at bounding box center [34, 128] width 61 height 12
click at [232, 92] on div "105 lock 5 104 lock 4 103 2 20:00 V1 lock 2 V3 lock 2 V9 lock 2 V5 lock 2 V7 lo…" at bounding box center [294, 149] width 398 height 158
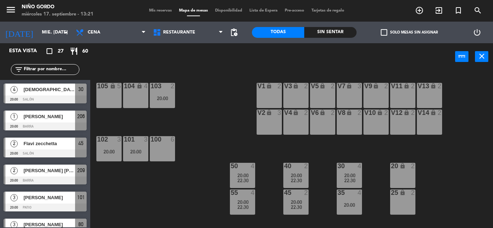
click at [65, 69] on input "text" at bounding box center [51, 70] width 56 height 8
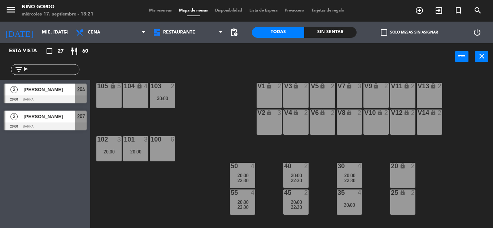
type input "j"
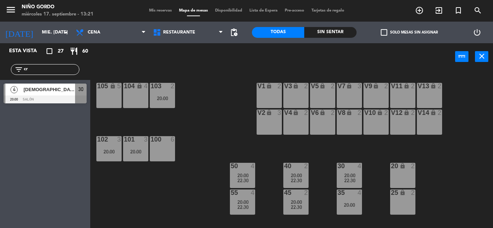
type input "cr"
click at [64, 88] on span "[DEMOGRAPHIC_DATA][PERSON_NAME]" at bounding box center [49, 90] width 52 height 8
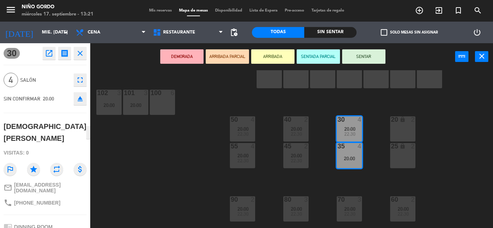
scroll to position [93, 0]
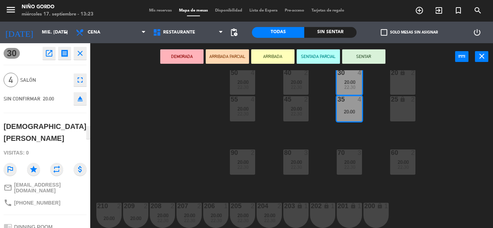
click at [179, 130] on div "105 lock 5 104 lock 4 103 2 20:00 V1 lock 2 V3 lock 2 V9 lock 2 V5 lock 2 V7 lo…" at bounding box center [294, 149] width 398 height 158
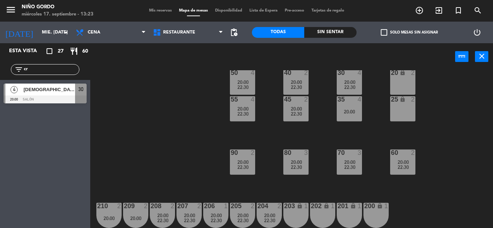
click at [58, 65] on div "filter_list cr" at bounding box center [45, 69] width 69 height 11
click at [59, 71] on input "cr" at bounding box center [51, 70] width 56 height 8
click at [180, 101] on div "105 lock 5 104 lock 4 103 2 20:00 V1 lock 2 V3 lock 2 V9 lock 2 V5 lock 2 V7 lo…" at bounding box center [294, 149] width 398 height 158
click at [74, 70] on input "cr" at bounding box center [51, 70] width 56 height 8
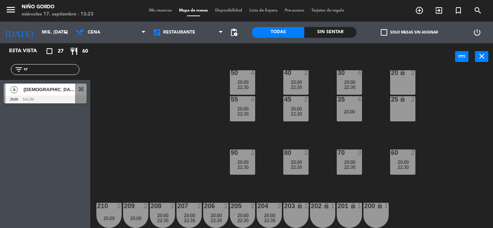
click at [74, 70] on input "cr" at bounding box center [51, 70] width 56 height 8
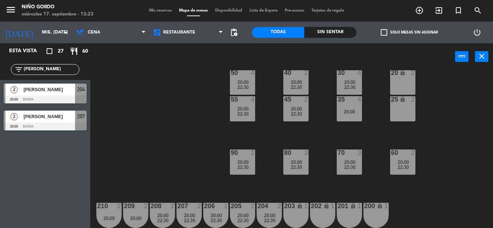
type input "[PERSON_NAME]"
click at [153, 136] on div "105 lock 5 104 lock 4 103 2 20:00 V1 lock 2 V3 lock 2 V9 lock 2 V5 lock 2 V7 lo…" at bounding box center [294, 149] width 398 height 158
click at [351, 106] on div "35 4 20:00" at bounding box center [349, 108] width 25 height 25
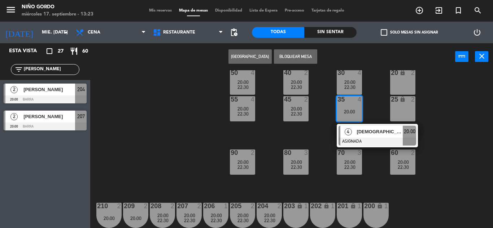
click at [377, 132] on span "[DEMOGRAPHIC_DATA][PERSON_NAME]" at bounding box center [379, 132] width 46 height 8
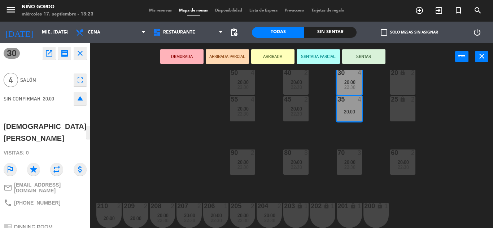
click at [196, 152] on div "105 lock 5 104 lock 4 103 2 20:00 V1 lock 2 V3 lock 2 V9 lock 2 V5 lock 2 V7 lo…" at bounding box center [294, 149] width 398 height 158
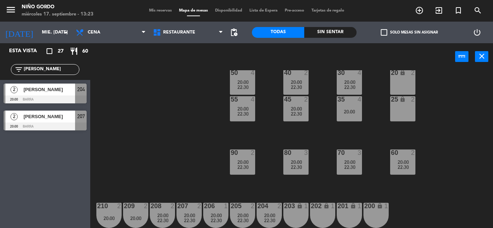
click at [56, 92] on span "[PERSON_NAME]" at bounding box center [49, 90] width 52 height 8
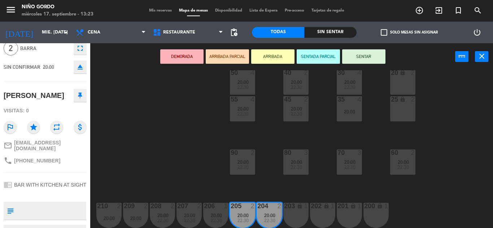
scroll to position [63, 0]
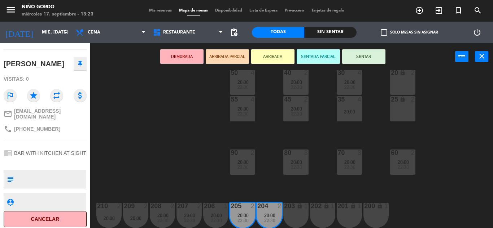
click at [57, 219] on button "Cancelar" at bounding box center [45, 219] width 83 height 16
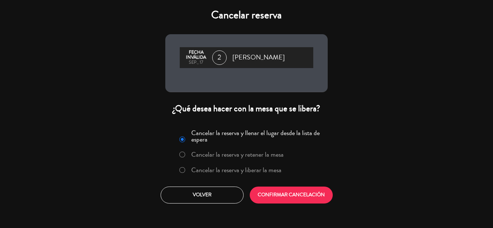
click at [262, 171] on label "Cancelar la reserva y liberar la mesa" at bounding box center [236, 170] width 90 height 6
click at [282, 192] on button "CONFIRMAR CANCELACIÓN" at bounding box center [291, 195] width 83 height 17
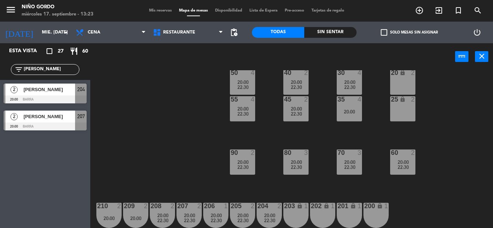
click at [54, 70] on input "[PERSON_NAME]" at bounding box center [51, 70] width 56 height 8
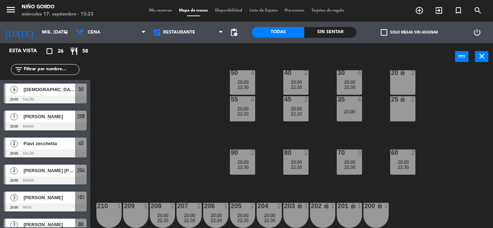
click at [351, 112] on div "20:00" at bounding box center [349, 111] width 25 height 5
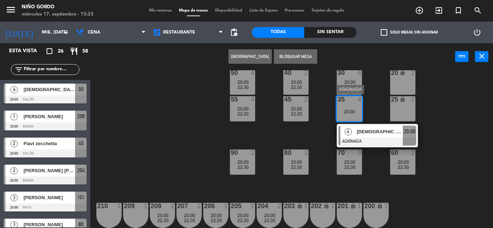
click at [374, 133] on span "[DEMOGRAPHIC_DATA][PERSON_NAME]" at bounding box center [379, 132] width 46 height 8
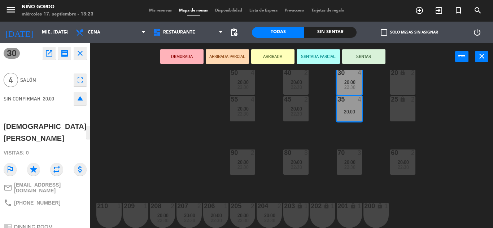
click at [69, 76] on span "Salón" at bounding box center [45, 80] width 50 height 8
click at [76, 81] on icon "fullscreen" at bounding box center [80, 80] width 9 height 9
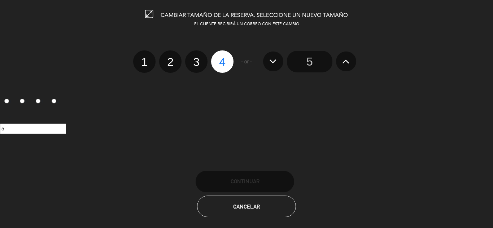
click at [317, 58] on input "5" at bounding box center [309, 62] width 45 height 22
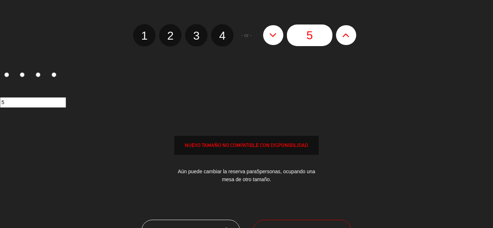
scroll to position [86, 0]
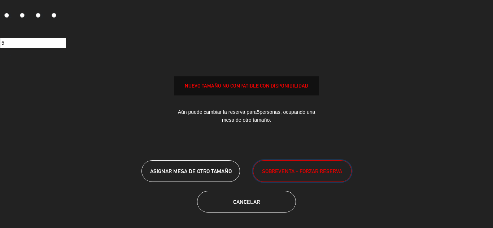
click at [310, 171] on span "SOBREVENTA - FORZAR RESERVA" at bounding box center [302, 171] width 80 height 8
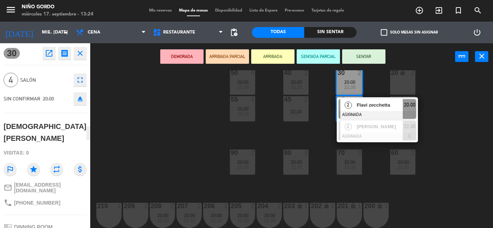
click at [317, 139] on div "105 lock 5 104 lock 4 103 2 20:00 V1 lock 2 V3 lock 2 V9 lock 2 V5 lock 2 V7 lo…" at bounding box center [294, 149] width 398 height 158
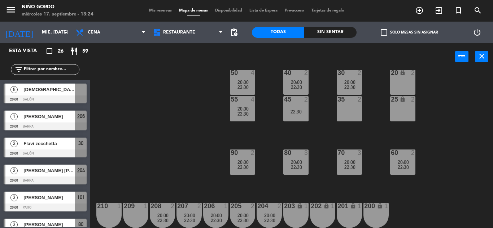
click at [298, 91] on div "40 2 20:00 22:30" at bounding box center [295, 82] width 25 height 25
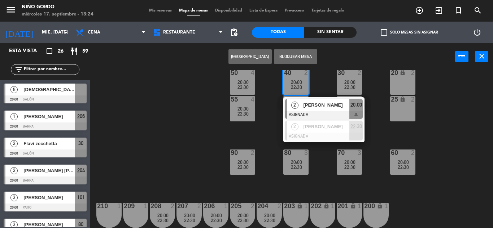
click at [265, 133] on div "105 lock 5 104 lock 4 103 2 20:00 V1 lock 2 V3 lock 2 V9 lock 2 V5 lock 2 V7 lo…" at bounding box center [294, 149] width 398 height 158
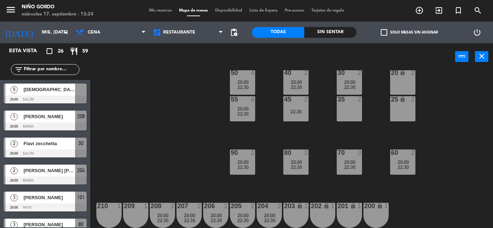
click at [347, 84] on span "22:30" at bounding box center [349, 87] width 11 height 6
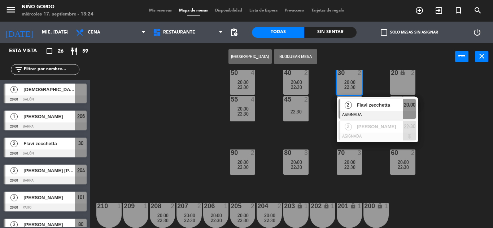
click at [364, 95] on div "105 lock 5 104 lock 4 103 2 20:00 V1 lock 2 V3 lock 2 V9 lock 2 V5 lock 2 V7 lo…" at bounding box center [294, 149] width 398 height 158
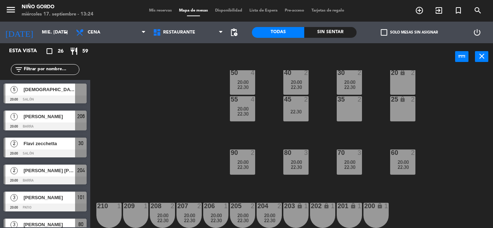
click at [387, 33] on span "check_box_outline_blank" at bounding box center [384, 32] width 6 height 6
click at [409, 32] on input "check_box_outline_blank Solo mesas sin asignar" at bounding box center [409, 32] width 0 height 0
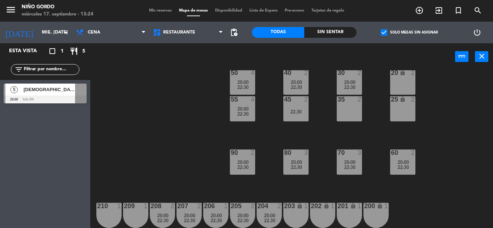
click at [52, 83] on div "5 [PERSON_NAME] 20:00 Salón" at bounding box center [45, 93] width 90 height 27
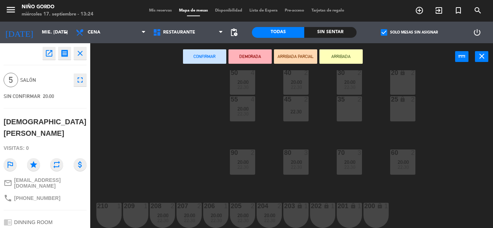
click at [312, 130] on div "105 lock 5 104 lock 4 103 2 20:00 V1 lock 2 V3 lock 2 V9 lock 2 V5 lock 2 V7 lo…" at bounding box center [294, 149] width 398 height 158
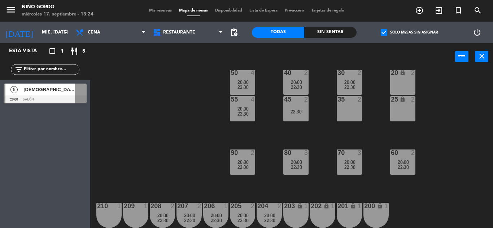
click at [298, 79] on span "20:00" at bounding box center [296, 82] width 11 height 6
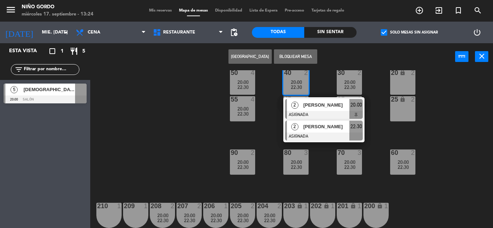
click at [328, 131] on span "[PERSON_NAME]" at bounding box center [326, 127] width 46 height 8
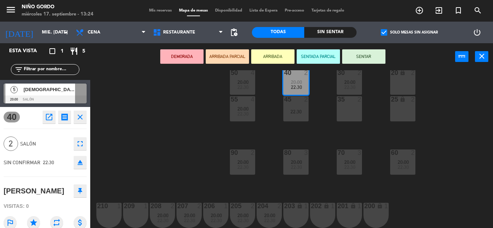
click at [348, 111] on div "35 2" at bounding box center [349, 108] width 25 height 25
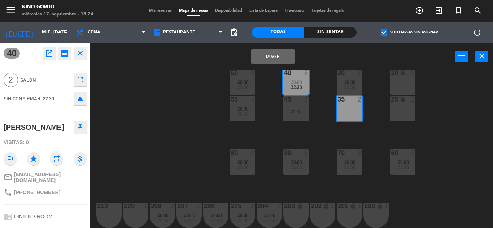
click at [279, 51] on button "Mover" at bounding box center [272, 56] width 43 height 14
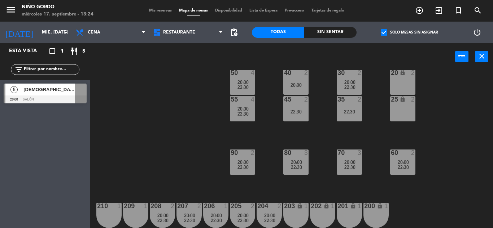
click at [60, 91] on span "[DEMOGRAPHIC_DATA][PERSON_NAME]" at bounding box center [49, 90] width 52 height 8
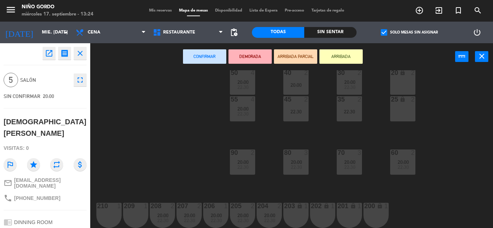
click at [304, 88] on div "40 2 20:00" at bounding box center [295, 82] width 25 height 25
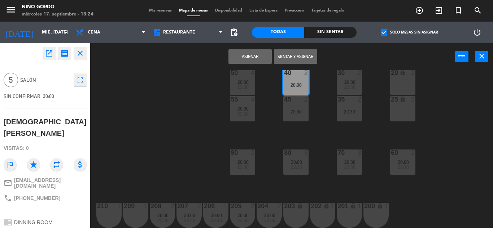
click at [299, 115] on div "45 2 22:30" at bounding box center [295, 108] width 25 height 25
click at [259, 58] on button "Asignar" at bounding box center [249, 56] width 43 height 14
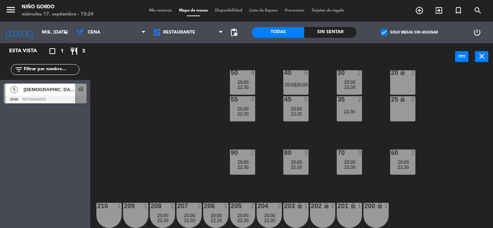
click at [129, 92] on div "105 lock 5 104 lock 4 103 2 20:00 V1 lock 2 V3 lock 2 V9 lock 2 V5 lock 2 V7 lo…" at bounding box center [294, 149] width 398 height 158
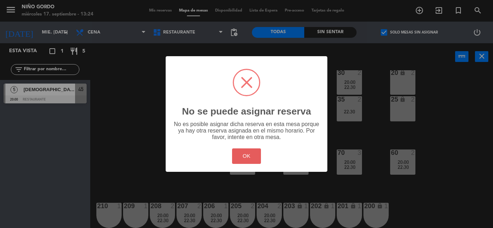
click at [246, 155] on button "OK" at bounding box center [246, 157] width 29 height 16
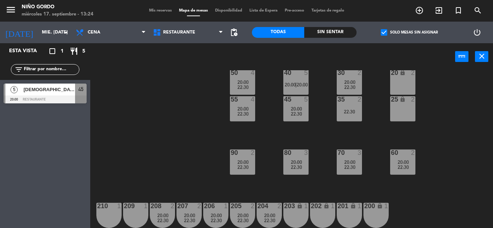
click at [162, 150] on div "105 lock 5 104 lock 4 103 2 20:00 V1 lock 2 V3 lock 2 V9 lock 2 V5 lock 2 V7 lo…" at bounding box center [294, 149] width 398 height 158
click at [298, 85] on div "20:00" at bounding box center [295, 85] width 25 height 5
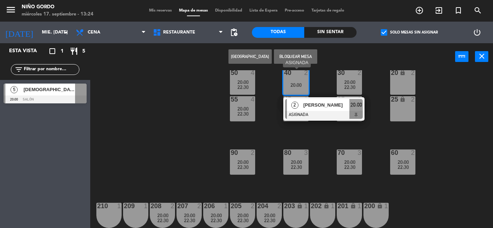
click at [323, 108] on span "[PERSON_NAME]" at bounding box center [326, 105] width 46 height 8
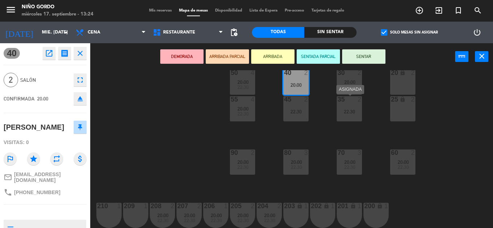
click at [352, 104] on div "35 2 22:30" at bounding box center [349, 108] width 25 height 25
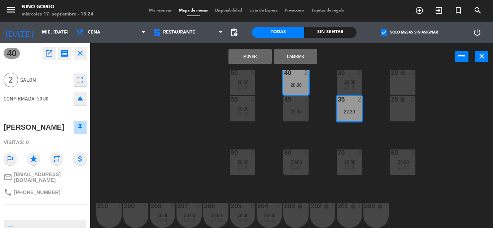
click at [255, 54] on button "Mover" at bounding box center [249, 56] width 43 height 14
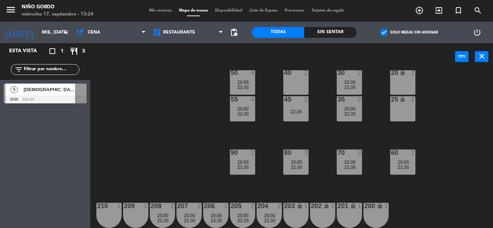
click at [48, 96] on div at bounding box center [45, 100] width 83 height 8
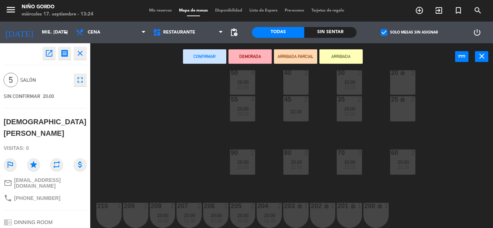
click at [302, 81] on div "40 2" at bounding box center [295, 82] width 25 height 25
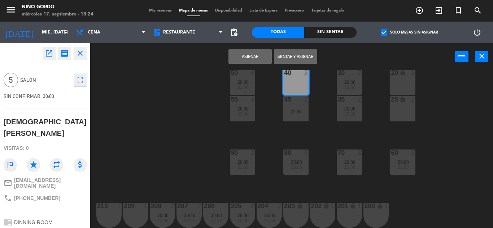
click at [297, 113] on div "22:30" at bounding box center [295, 111] width 25 height 5
click at [295, 58] on button "Unir y asignar" at bounding box center [295, 56] width 43 height 14
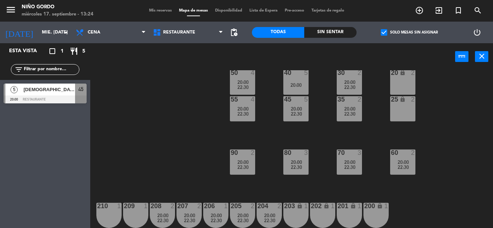
click at [172, 97] on div "105 lock 5 104 lock 4 103 2 20:00 V1 lock 2 V3 lock 2 V9 lock 2 V5 lock 2 V7 lo…" at bounding box center [294, 149] width 398 height 158
click at [383, 33] on span "check_box" at bounding box center [384, 32] width 6 height 6
click at [409, 32] on input "check_box Solo mesas sin asignar" at bounding box center [409, 32] width 0 height 0
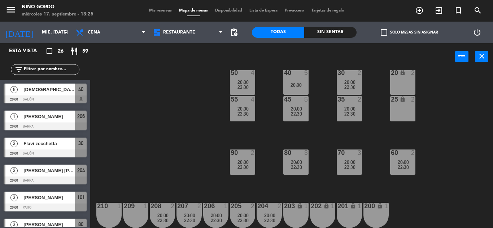
click at [187, 101] on div "105 lock 5 104 lock 4 103 2 20:00 V1 lock 2 V3 lock 2 V9 lock 2 V5 lock 2 V7 lo…" at bounding box center [294, 149] width 398 height 158
click at [357, 108] on div "20:00" at bounding box center [349, 108] width 25 height 5
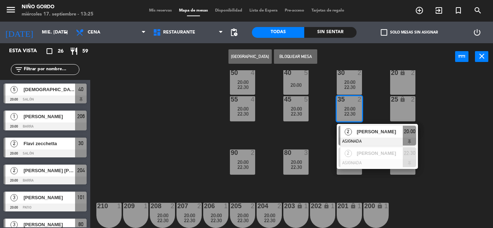
drag, startPoint x: 320, startPoint y: 130, endPoint x: 301, endPoint y: 118, distance: 22.0
click at [320, 130] on div "105 lock 5 104 lock 4 103 2 20:00 V1 lock 2 V3 lock 2 V9 lock 2 V5 lock 2 V7 lo…" at bounding box center [294, 149] width 398 height 158
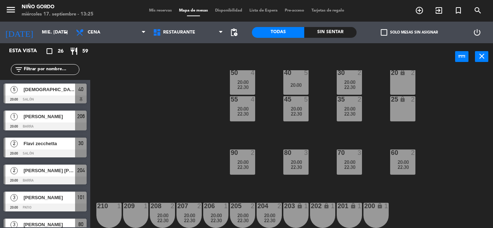
click at [301, 118] on div "45 5 20:00 22:30" at bounding box center [295, 108] width 25 height 25
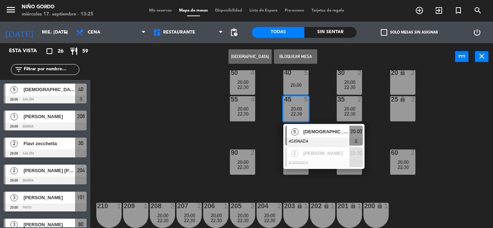
click at [318, 131] on span "[DEMOGRAPHIC_DATA][PERSON_NAME]" at bounding box center [326, 132] width 46 height 8
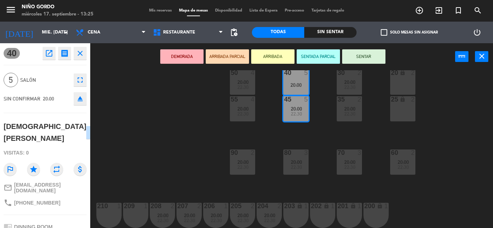
click at [39, 199] on div "phone [PHONE_NUMBER]" at bounding box center [32, 203] width 57 height 9
click at [190, 115] on div "105 lock 5 104 lock 4 103 2 20:00 V1 lock 2 V3 lock 2 V9 lock 2 V5 lock 2 V7 lo…" at bounding box center [294, 149] width 398 height 158
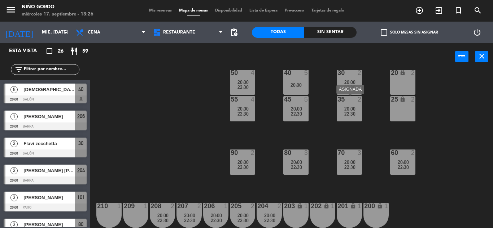
click at [342, 108] on div "20:00" at bounding box center [349, 108] width 25 height 5
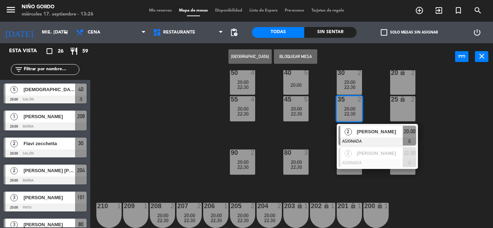
click at [380, 133] on span "[PERSON_NAME]" at bounding box center [379, 132] width 46 height 8
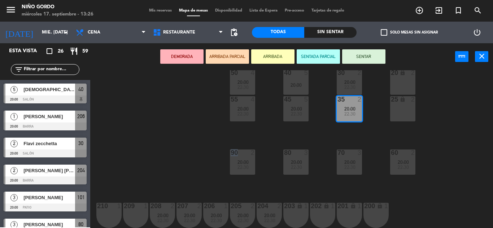
click at [380, 133] on div "105 lock 5 104 lock 4 103 2 20:00 V1 lock 2 V3 lock 2 V9 lock 2 V5 lock 2 V7 lo…" at bounding box center [294, 149] width 398 height 158
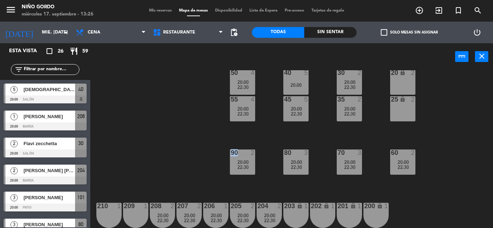
scroll to position [0, 0]
click at [355, 86] on div "22:30" at bounding box center [349, 87] width 25 height 5
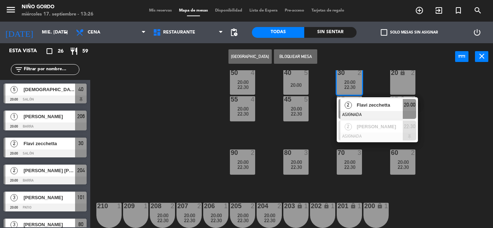
click at [375, 110] on div "Flavi zecchetta" at bounding box center [379, 105] width 47 height 12
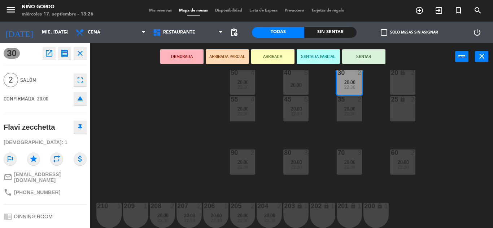
click at [40, 186] on div "phone [PHONE_NUMBER]" at bounding box center [45, 193] width 83 height 14
drag, startPoint x: 202, startPoint y: 127, endPoint x: 211, endPoint y: 129, distance: 9.2
click at [202, 127] on div "105 lock 5 104 lock 4 103 2 20:00 V1 lock 2 V3 lock 2 V9 lock 2 V5 lock 2 V7 lo…" at bounding box center [294, 149] width 398 height 158
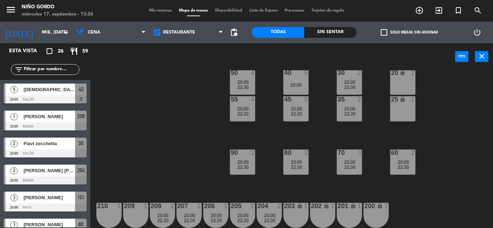
click at [353, 110] on span "20:00" at bounding box center [349, 109] width 11 height 6
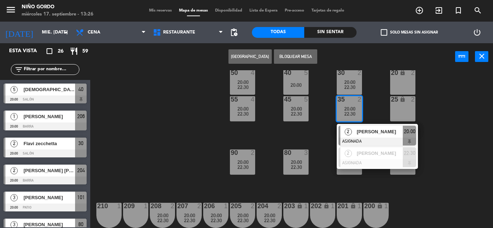
click at [376, 132] on span "[PERSON_NAME]" at bounding box center [379, 132] width 46 height 8
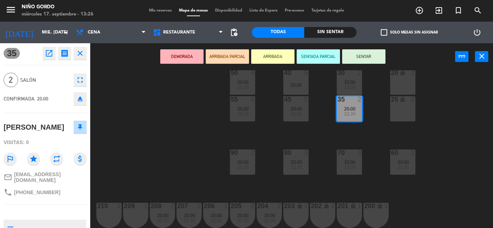
click at [32, 195] on div "phone [PHONE_NUMBER]" at bounding box center [45, 193] width 83 height 14
click at [187, 96] on div "105 lock 5 104 lock 4 103 2 20:00 V1 lock 2 V3 lock 2 V9 lock 2 V5 lock 2 V7 lo…" at bounding box center [294, 149] width 398 height 158
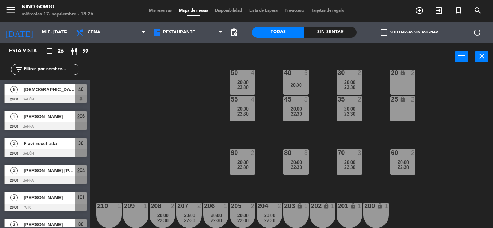
click at [251, 82] on div "20:00" at bounding box center [242, 82] width 25 height 5
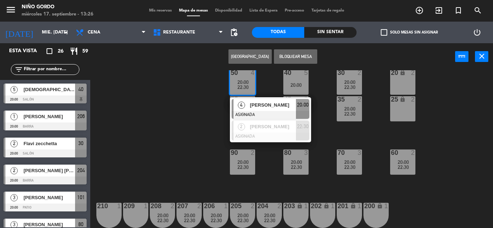
click at [283, 100] on div "[PERSON_NAME]" at bounding box center [272, 105] width 47 height 12
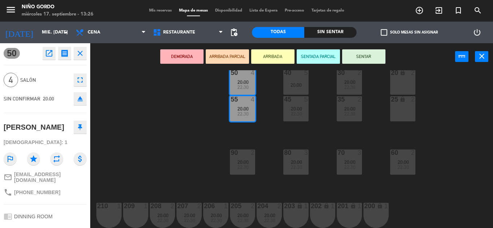
click at [41, 196] on span "[PHONE_NUMBER]" at bounding box center [37, 193] width 46 height 6
click at [189, 137] on div "105 lock 5 104 lock 4 103 2 20:00 V1 lock 2 V3 lock 2 V9 lock 2 V5 lock 2 V7 lo…" at bounding box center [294, 149] width 398 height 158
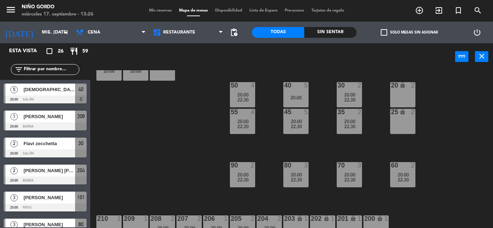
scroll to position [93, 0]
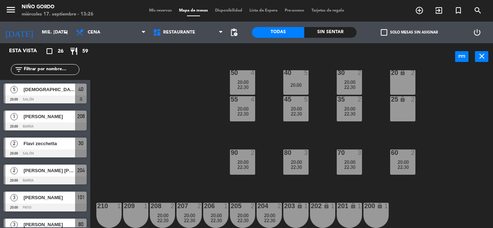
click at [155, 177] on div "105 lock 5 104 lock 4 103 2 20:00 V1 lock 2 V3 lock 2 V9 lock 2 V5 lock 2 V7 lo…" at bounding box center [294, 149] width 398 height 158
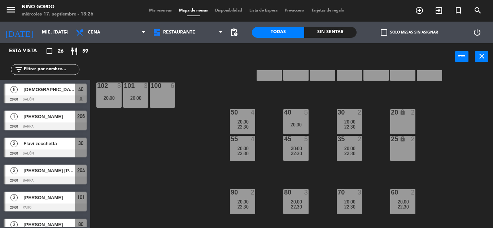
scroll to position [0, 0]
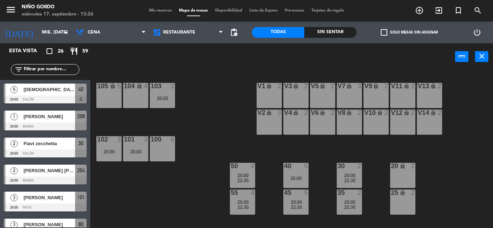
click at [156, 176] on div "105 lock 5 104 lock 4 103 2 20:00 V1 lock 2 V3 lock 2 V9 lock 2 V5 lock 2 V7 lo…" at bounding box center [294, 149] width 398 height 158
click at [141, 146] on div "101 3 20:00" at bounding box center [135, 148] width 25 height 25
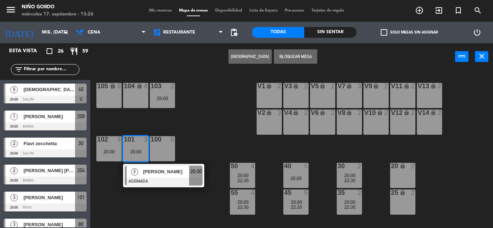
click at [157, 178] on div at bounding box center [164, 182] width 78 height 8
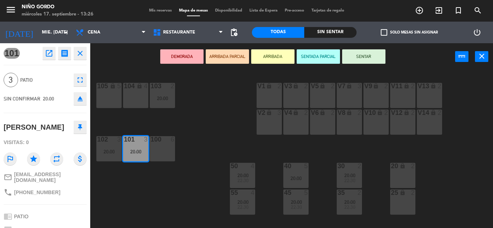
click at [33, 190] on span "[PHONE_NUMBER]" at bounding box center [37, 193] width 46 height 6
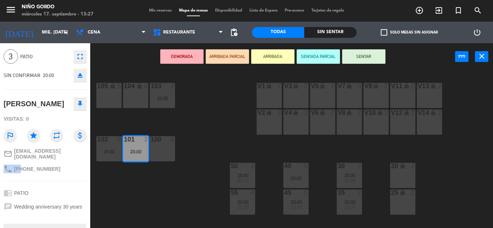
scroll to position [36, 0]
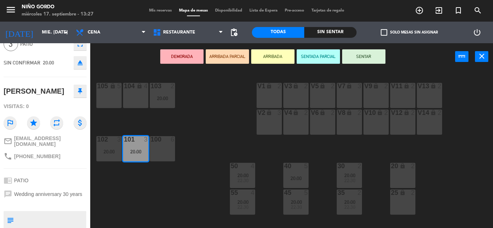
click at [37, 90] on div "[PERSON_NAME]" at bounding box center [34, 91] width 61 height 12
click at [36, 90] on div "[PERSON_NAME]" at bounding box center [34, 91] width 61 height 12
click at [206, 144] on div "105 lock 5 104 lock 4 103 2 20:00 V1 lock 2 V3 lock 2 V9 lock 2 V5 lock 2 V7 lo…" at bounding box center [294, 149] width 398 height 158
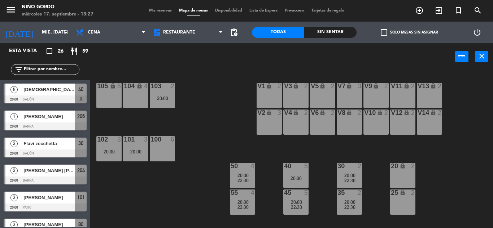
click at [115, 148] on div "102 3 20:00" at bounding box center [108, 148] width 25 height 25
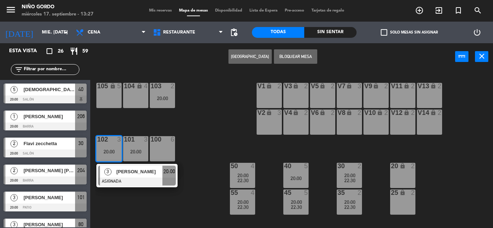
click at [132, 170] on div "3 [PERSON_NAME] ASIGNADA 20:00" at bounding box center [137, 175] width 92 height 23
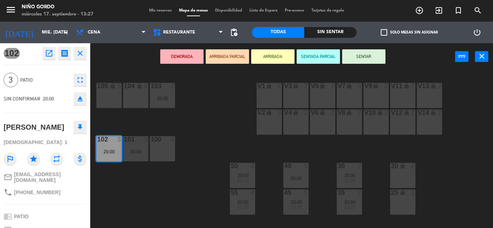
click at [31, 190] on span "[PHONE_NUMBER]" at bounding box center [37, 193] width 46 height 6
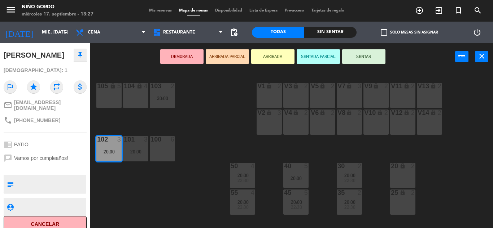
click at [37, 51] on div "[PERSON_NAME]" at bounding box center [34, 55] width 61 height 12
click at [205, 126] on div "105 lock 5 104 lock 4 103 2 20:00 V1 lock 2 V3 lock 2 V9 lock 2 V5 lock 2 V7 lo…" at bounding box center [294, 149] width 398 height 158
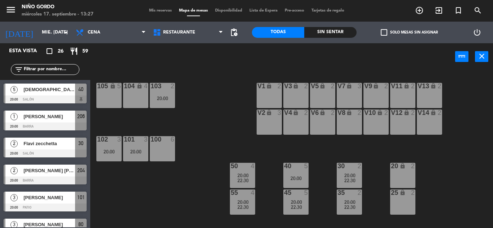
click at [218, 129] on div "105 lock 5 104 lock 4 103 2 20:00 V1 lock 2 V3 lock 2 V9 lock 2 V5 lock 2 V7 lo…" at bounding box center [294, 149] width 398 height 158
click at [225, 106] on div "105 lock 5 104 lock 4 103 2 20:00 V1 lock 2 V3 lock 2 V9 lock 2 V5 lock 2 V7 lo…" at bounding box center [294, 149] width 398 height 158
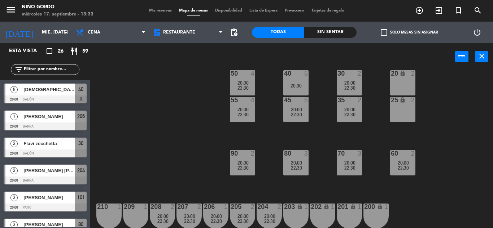
scroll to position [93, 0]
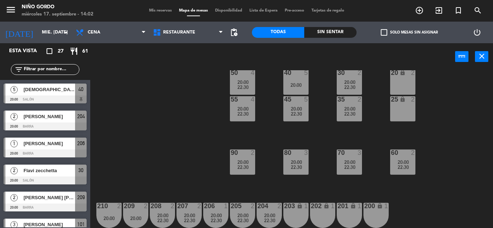
click at [174, 104] on div "105 lock 5 104 lock 4 103 2 20:00 V1 lock 2 V3 lock 2 V9 lock 2 V5 lock 2 V7 lo…" at bounding box center [294, 149] width 398 height 158
click at [176, 104] on div "105 lock 5 104 lock 4 103 2 20:00 V1 lock 2 V3 lock 2 V9 lock 2 V5 lock 2 V7 lo…" at bounding box center [294, 149] width 398 height 158
click at [38, 34] on input "mié. [DATE]" at bounding box center [68, 32] width 61 height 12
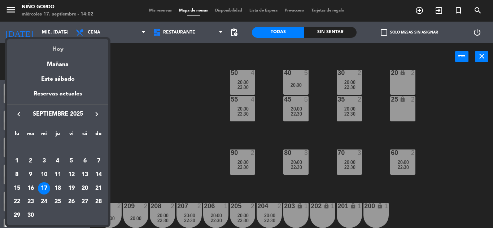
click at [62, 47] on div "Hoy" at bounding box center [57, 46] width 101 height 15
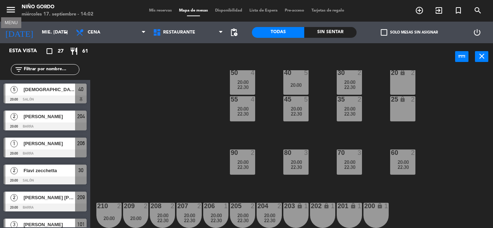
click at [13, 12] on icon "menu" at bounding box center [10, 9] width 11 height 11
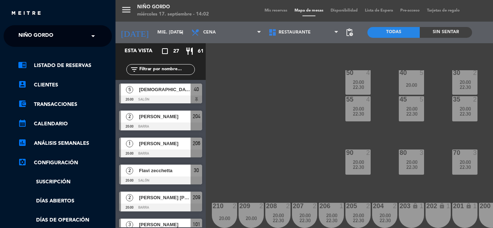
click at [34, 42] on span "Niño Gordo" at bounding box center [35, 35] width 35 height 15
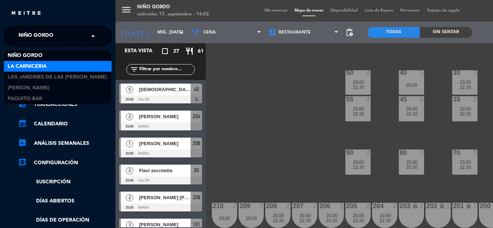
click at [41, 64] on span "La Carniceria" at bounding box center [27, 66] width 39 height 8
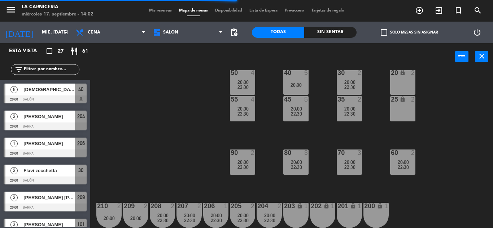
scroll to position [67, 0]
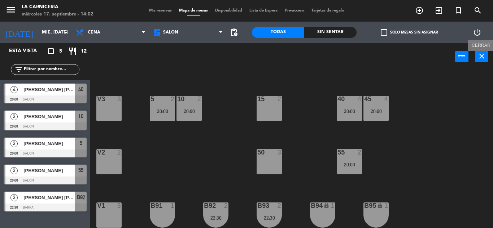
click at [480, 58] on icon "close" at bounding box center [481, 56] width 9 height 9
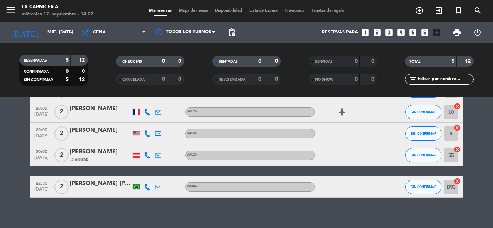
scroll to position [57, 0]
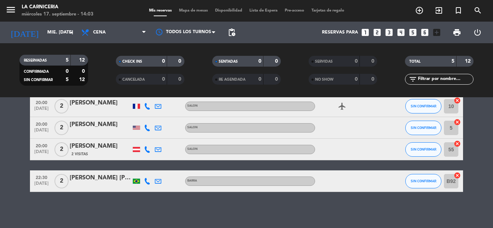
click at [137, 150] on div at bounding box center [136, 149] width 7 height 5
click at [134, 124] on div at bounding box center [136, 127] width 11 height 21
click at [137, 127] on div at bounding box center [136, 128] width 7 height 4
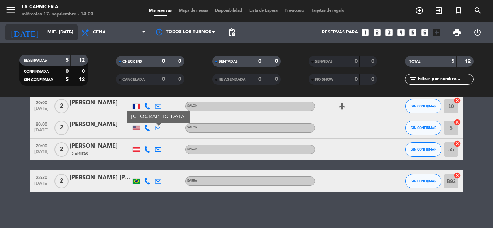
click at [63, 28] on input "mié. [DATE]" at bounding box center [74, 32] width 61 height 12
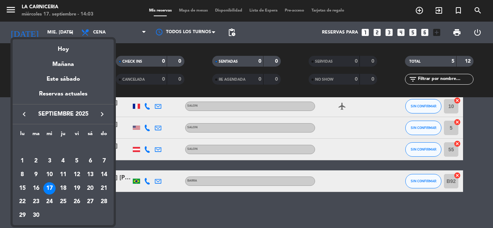
drag, startPoint x: 69, startPoint y: 63, endPoint x: 49, endPoint y: 46, distance: 26.4
click at [70, 63] on div "Mañana" at bounding box center [63, 61] width 101 height 15
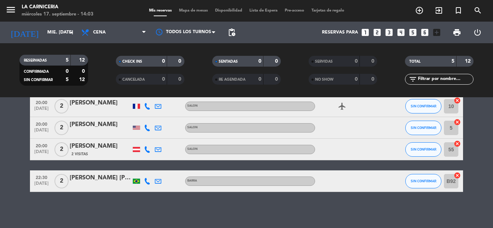
type input "[DEMOGRAPHIC_DATA] [DATE]"
drag, startPoint x: 13, startPoint y: 7, endPoint x: 15, endPoint y: 14, distance: 7.2
click at [12, 7] on icon "menu" at bounding box center [10, 9] width 11 height 11
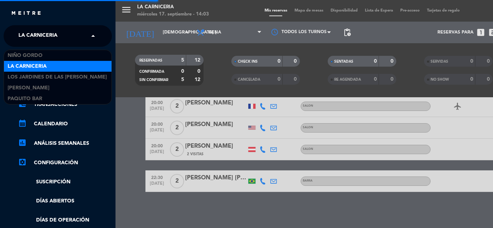
click at [31, 39] on span "La Carniceria" at bounding box center [37, 35] width 39 height 15
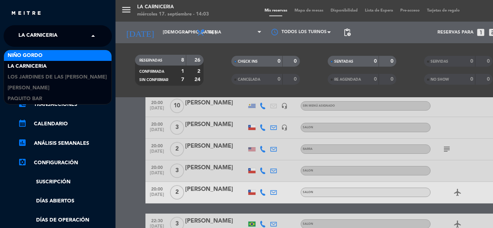
click at [38, 55] on span "Niño Gordo" at bounding box center [25, 56] width 35 height 8
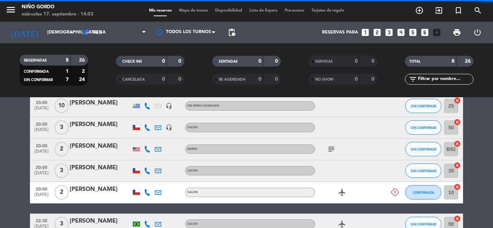
click at [203, 10] on span "Mapa de mesas" at bounding box center [193, 11] width 36 height 4
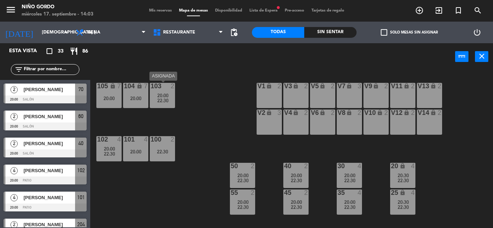
click at [170, 96] on div "20:00" at bounding box center [162, 95] width 25 height 5
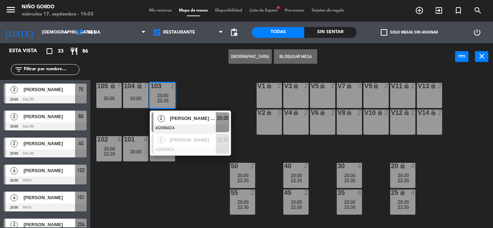
drag, startPoint x: 194, startPoint y: 89, endPoint x: 118, endPoint y: 140, distance: 91.0
click at [194, 89] on div "105 lock 7 20:00 104 lock 7 20:00 103 2 20:00 22:30 2 [PERSON_NAME] [PERSON_NAM…" at bounding box center [294, 149] width 398 height 158
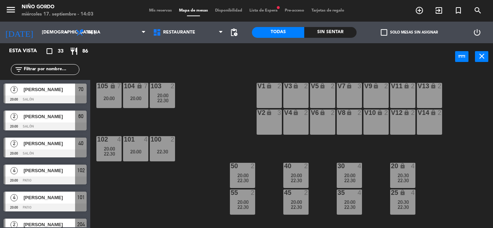
click at [108, 154] on span "22:30" at bounding box center [109, 154] width 11 height 6
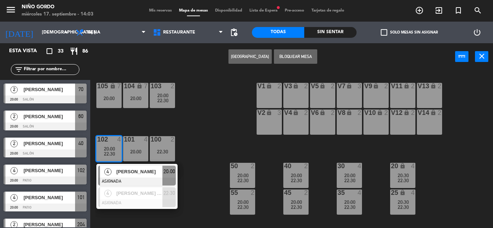
click at [207, 113] on div "105 lock 7 20:00 104 lock 7 20:00 103 2 20:00 22:30 V1 lock 2 V3 lock 2 V9 lock…" at bounding box center [294, 149] width 398 height 158
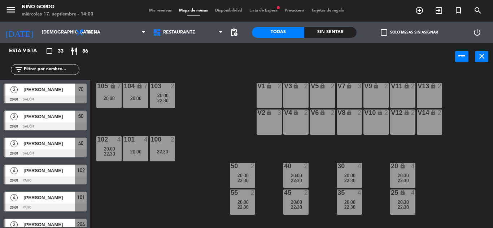
click at [170, 101] on div "22:30" at bounding box center [162, 100] width 25 height 5
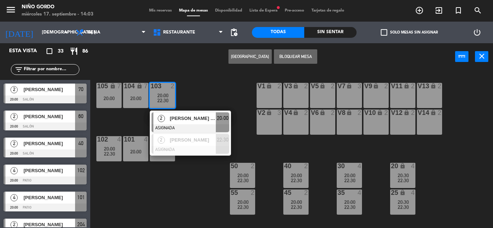
click at [199, 100] on div "105 lock 7 20:00 104 lock 7 20:00 103 2 20:00 22:30 2 [PERSON_NAME] [PERSON_NAM…" at bounding box center [294, 149] width 398 height 158
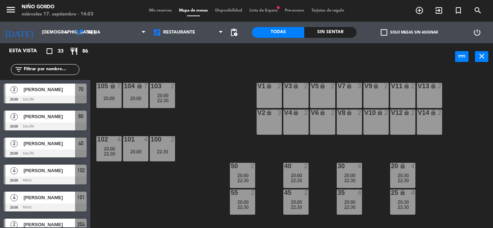
click at [130, 145] on div "101 4 20:00" at bounding box center [135, 148] width 25 height 25
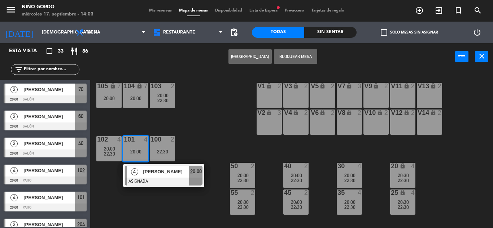
click at [195, 123] on div "105 lock 7 20:00 104 lock 7 20:00 103 2 20:00 22:30 V1 lock 2 V3 lock 2 V9 lock…" at bounding box center [294, 149] width 398 height 158
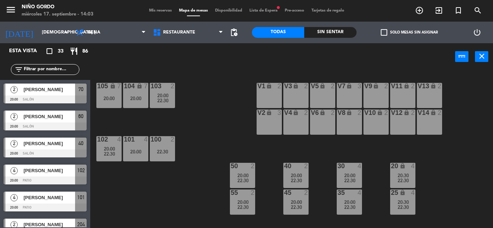
click at [106, 149] on span "20:00" at bounding box center [109, 149] width 11 height 6
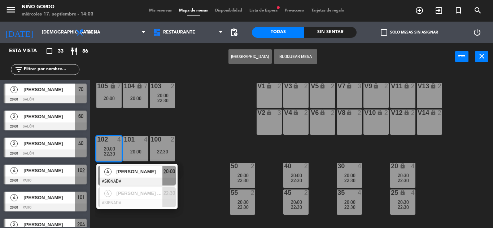
click at [181, 115] on div "105 lock 7 20:00 104 lock 7 20:00 103 2 20:00 22:30 V1 lock 2 V3 lock 2 V9 lock…" at bounding box center [294, 149] width 398 height 158
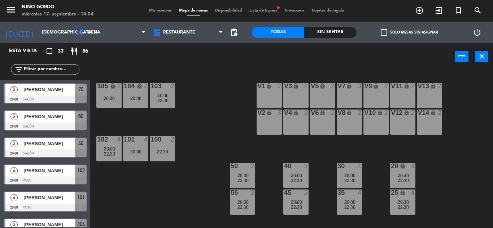
scroll to position [93, 0]
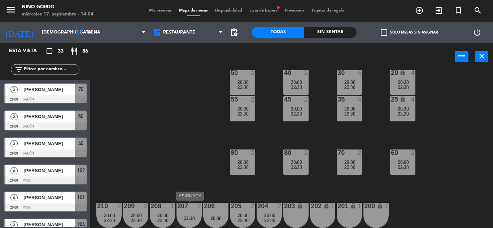
click at [183, 215] on div "207 2 22:30" at bounding box center [188, 215] width 25 height 25
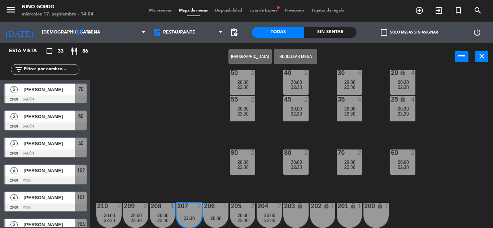
click at [182, 164] on div "105 lock 7 20:00 104 lock 7 20:00 103 2 20:00 22:30 V1 lock 2 V3 lock 2 V9 lock…" at bounding box center [294, 149] width 398 height 158
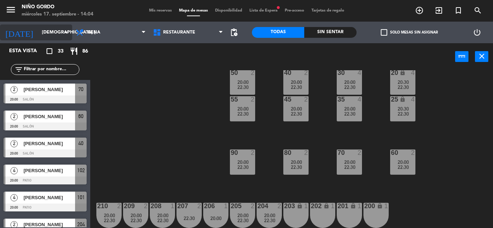
click at [51, 38] on input "[DEMOGRAPHIC_DATA] [DATE]" at bounding box center [68, 32] width 61 height 12
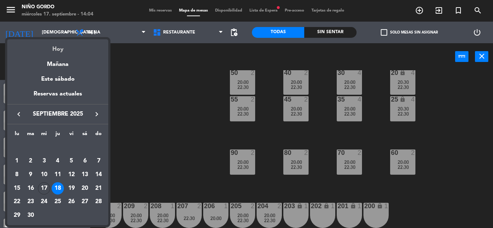
click at [53, 48] on div "Hoy" at bounding box center [57, 46] width 101 height 15
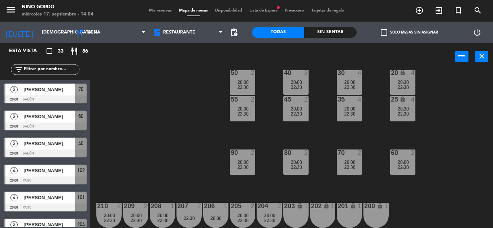
type input "mié. [DATE]"
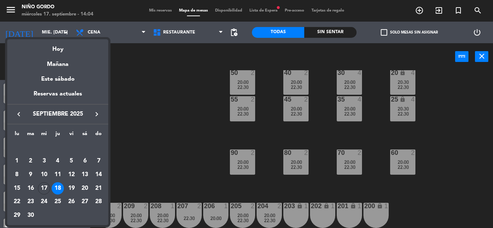
scroll to position [0, 0]
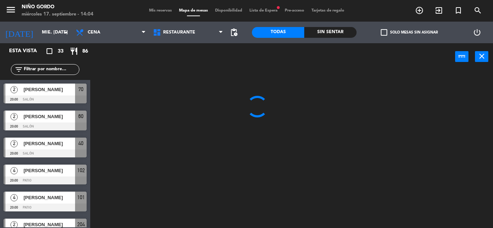
click at [53, 71] on input "text" at bounding box center [51, 70] width 56 height 8
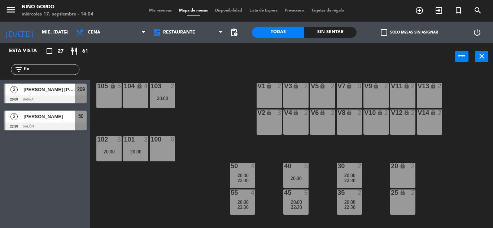
type input "flo"
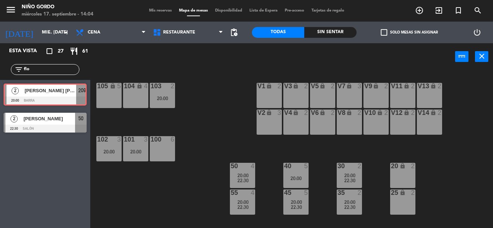
click at [32, 91] on div "2 [PERSON_NAME] [PERSON_NAME] 20:00 Barra 209 2 [PERSON_NAME] [PERSON_NAME] 20:…" at bounding box center [45, 94] width 90 height 29
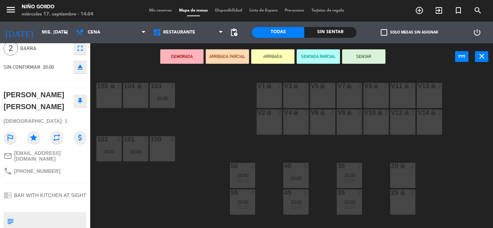
scroll to position [63, 0]
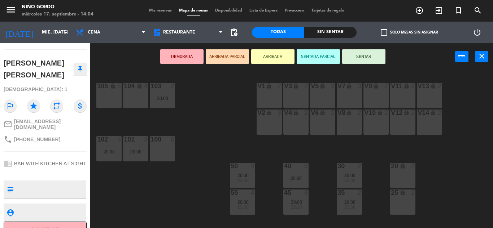
click at [52, 222] on button "Cancelar" at bounding box center [45, 230] width 83 height 16
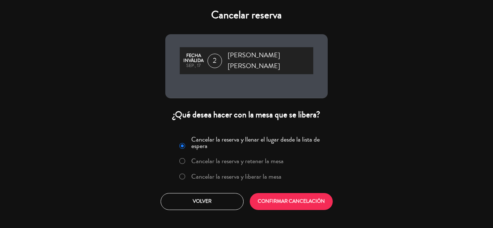
click at [210, 175] on label "Cancelar la reserva y liberar la mesa" at bounding box center [230, 177] width 110 height 13
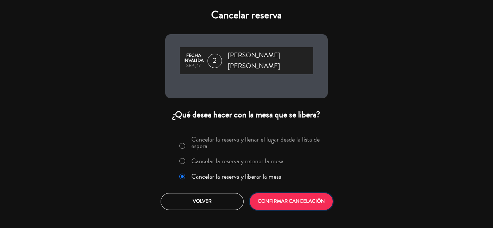
click at [293, 193] on button "CONFIRMAR CANCELACIÓN" at bounding box center [291, 201] width 83 height 17
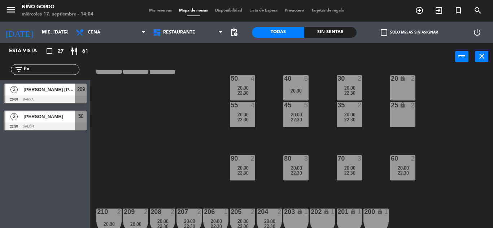
scroll to position [93, 0]
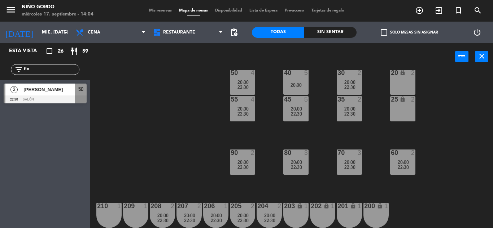
click at [47, 71] on input "flo" at bounding box center [51, 70] width 56 height 8
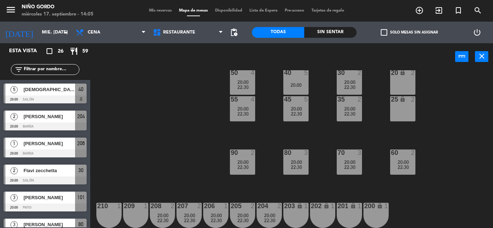
click at [90, 58] on div "Esta vista crop_square 26 restaurant 59" at bounding box center [45, 51] width 90 height 16
click at [183, 108] on div "105 lock 5 104 lock 4 103 2 20:00 V1 lock 2 V3 lock 2 V9 lock 2 V5 lock 2 V7 lo…" at bounding box center [294, 149] width 398 height 158
click at [44, 32] on input "mié. [DATE]" at bounding box center [68, 32] width 61 height 12
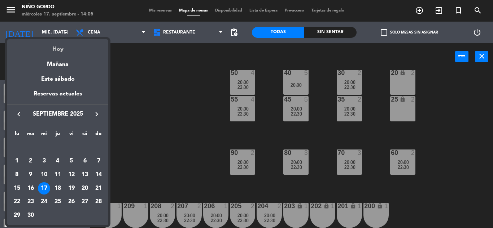
click at [57, 47] on div "Hoy" at bounding box center [57, 46] width 101 height 15
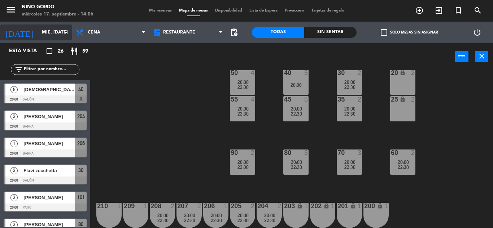
click at [46, 30] on input "mié. [DATE]" at bounding box center [68, 32] width 61 height 12
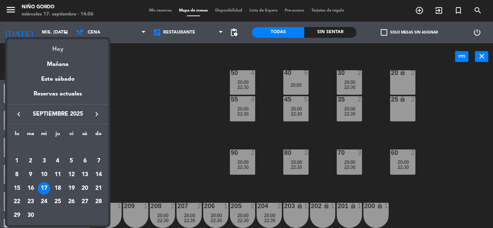
click at [52, 48] on div "Hoy" at bounding box center [57, 46] width 101 height 15
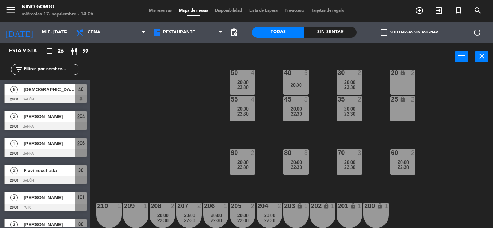
scroll to position [0, 0]
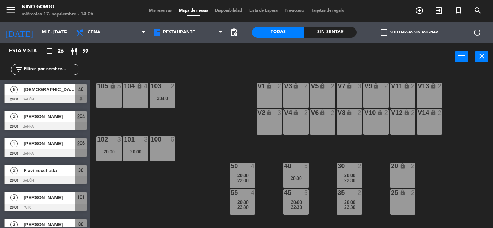
click at [31, 70] on input "text" at bounding box center [51, 70] width 56 height 8
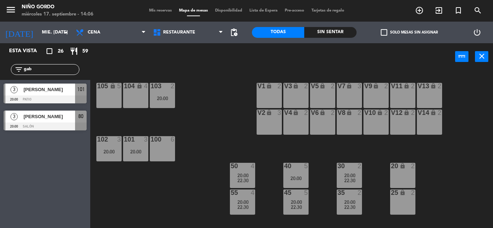
type input "gab"
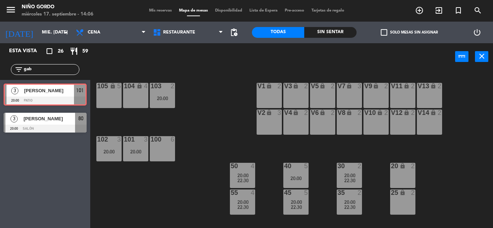
click at [37, 96] on div "3 [PERSON_NAME] 20:00 Patio 101 3 [PERSON_NAME] 20:00 Patio 101" at bounding box center [45, 94] width 90 height 29
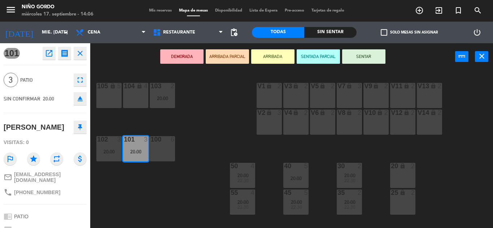
click at [51, 58] on button "open_in_new" at bounding box center [49, 53] width 13 height 13
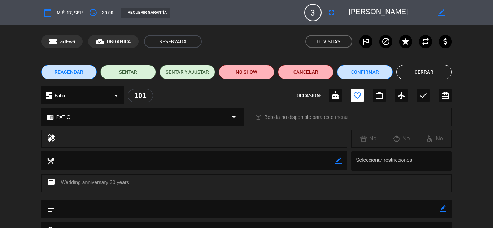
click at [78, 74] on span "REAGENDAR" at bounding box center [68, 73] width 29 height 8
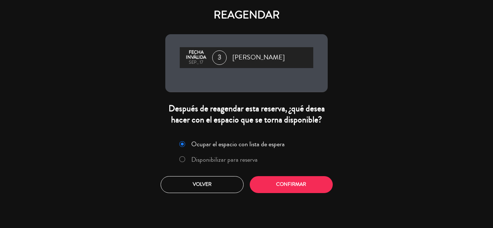
click at [212, 159] on label "Disponibilizar para reserva" at bounding box center [224, 160] width 66 height 6
click at [266, 186] on button "Confirmar" at bounding box center [291, 184] width 83 height 17
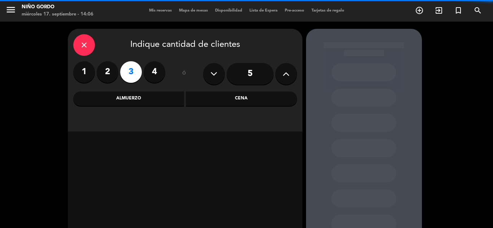
click at [242, 98] on div "Cena" at bounding box center [241, 99] width 111 height 14
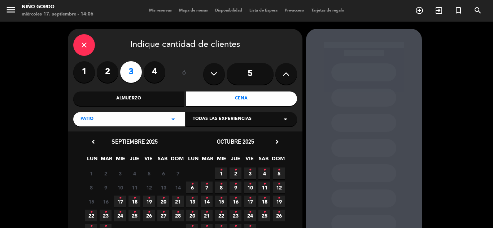
click at [132, 200] on span "18 •" at bounding box center [134, 202] width 12 height 12
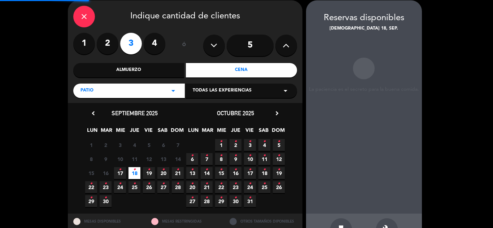
scroll to position [29, 0]
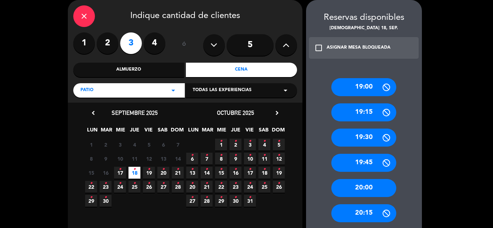
click at [375, 188] on div "20:00" at bounding box center [363, 188] width 65 height 18
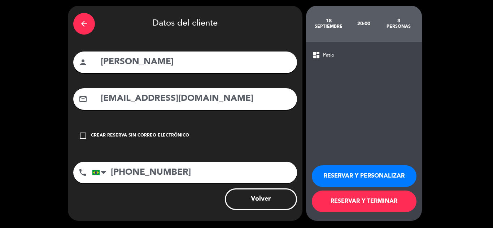
scroll to position [23, 0]
click at [372, 177] on button "RESERVAR Y PERSONALIZAR" at bounding box center [364, 177] width 105 height 22
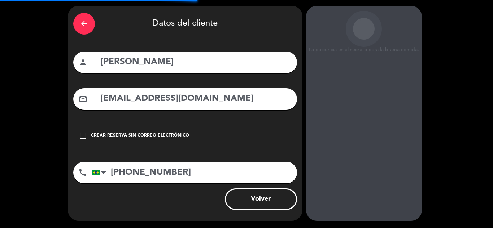
scroll to position [29, 0]
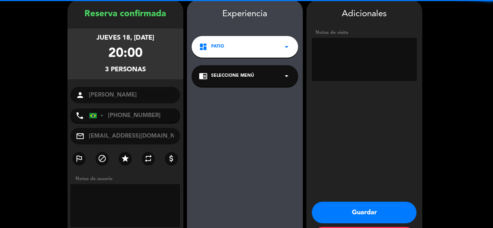
click at [251, 85] on div "chrome_reader_mode Seleccione Menú arrow_drop_down" at bounding box center [245, 76] width 106 height 22
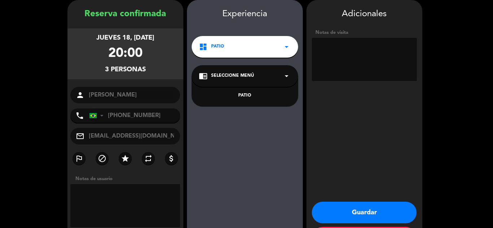
click at [251, 92] on div "PATIO" at bounding box center [245, 91] width 106 height 31
click at [245, 95] on div "PATIO" at bounding box center [245, 95] width 92 height 7
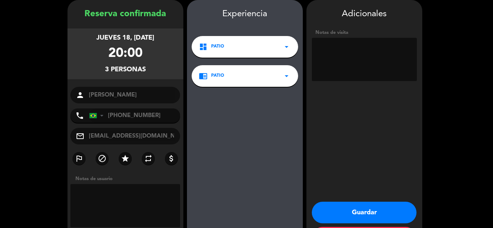
click at [348, 212] on button "Guardar" at bounding box center [364, 213] width 105 height 22
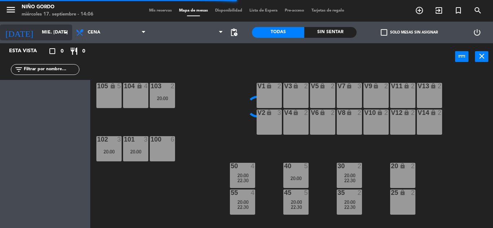
click at [66, 33] on icon "arrow_drop_down" at bounding box center [66, 32] width 9 height 9
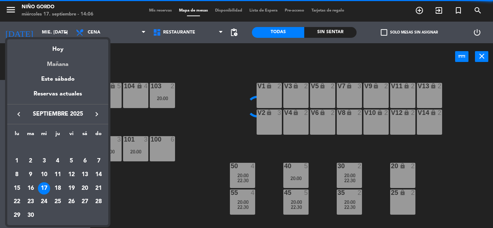
click at [56, 63] on div "Mañana" at bounding box center [57, 61] width 101 height 15
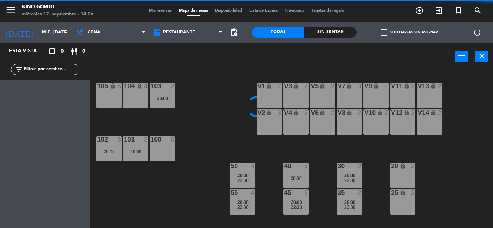
type input "[DEMOGRAPHIC_DATA] [DATE]"
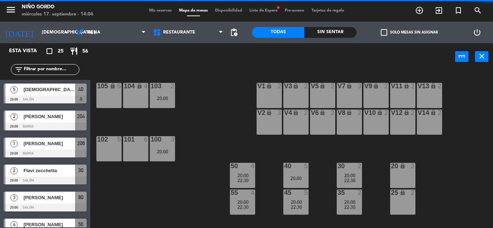
click at [382, 31] on span "check_box_outline_blank" at bounding box center [384, 32] width 6 height 6
click at [409, 32] on input "check_box_outline_blank Solo mesas sin asignar" at bounding box center [409, 32] width 0 height 0
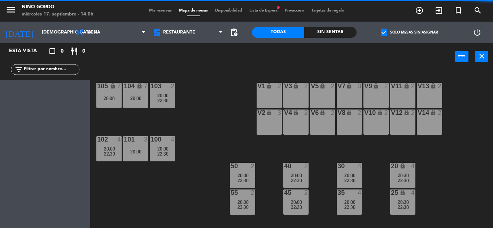
click at [382, 31] on span "check_box" at bounding box center [384, 32] width 6 height 6
click at [409, 32] on input "check_box Solo mesas sin asignar" at bounding box center [409, 32] width 0 height 0
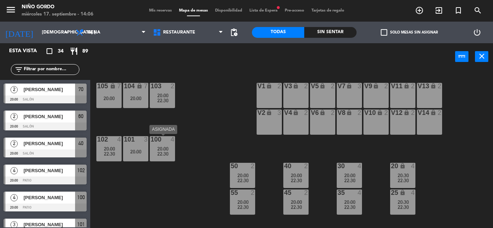
click at [136, 155] on div "101 3 20:00" at bounding box center [135, 148] width 25 height 25
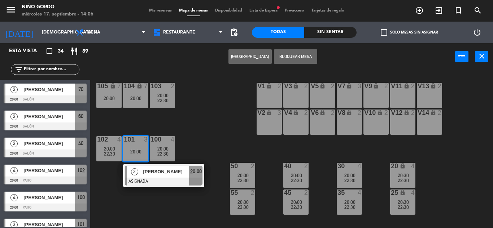
click at [194, 130] on div "105 lock 7 20:00 104 lock 7 20:00 103 2 20:00 22:30 V1 lock 2 V3 lock 2 V9 lock…" at bounding box center [294, 149] width 398 height 158
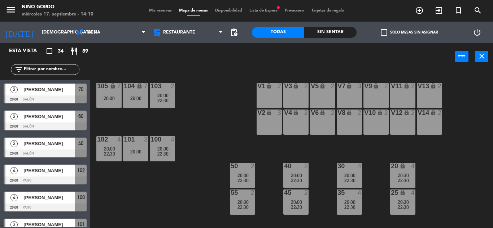
click at [269, 9] on span "Lista de Espera fiber_manual_record" at bounding box center [263, 11] width 35 height 4
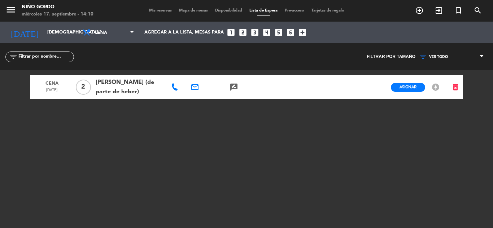
click at [181, 10] on span "Mapa de mesas" at bounding box center [193, 11] width 36 height 4
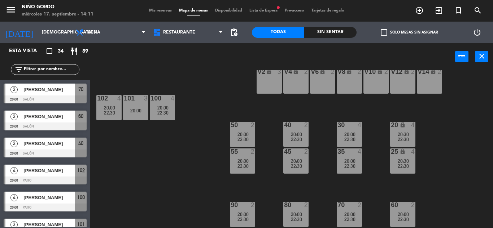
scroll to position [93, 0]
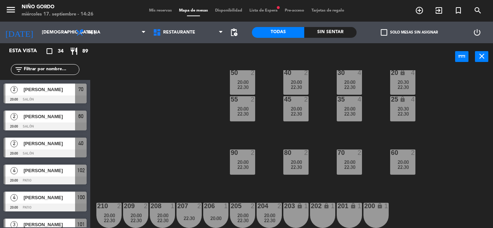
click at [152, 92] on div "105 lock 7 20:00 104 lock 7 20:00 103 2 20:00 22:30 V1 lock 2 V3 lock 2 V9 lock…" at bounding box center [294, 149] width 398 height 158
